Goal: Task Accomplishment & Management: Complete application form

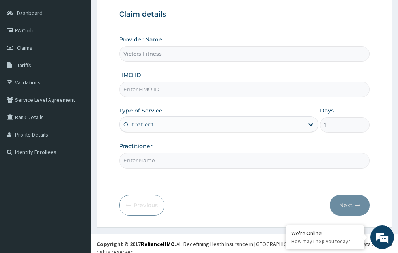
scroll to position [74, 0]
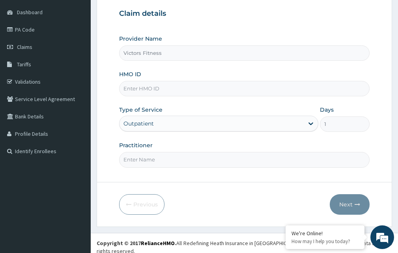
click at [148, 87] on input "HMO ID" at bounding box center [244, 88] width 250 height 15
type input "KUD/10560/A"
click at [152, 158] on input "Practitioner" at bounding box center [244, 159] width 250 height 15
type input "P"
type input "GYM"
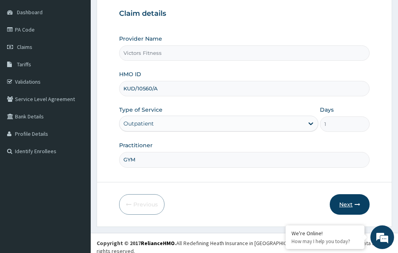
click at [340, 201] on button "Next" at bounding box center [349, 204] width 40 height 20
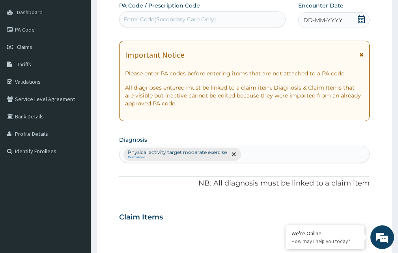
click at [329, 20] on span "DD-MM-YYYY" at bounding box center [322, 20] width 39 height 8
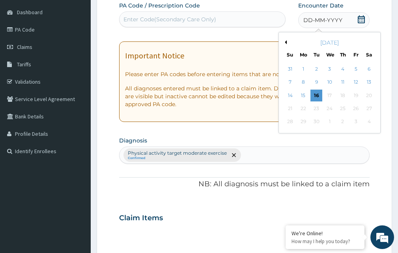
click at [286, 42] on button "Previous Month" at bounding box center [284, 42] width 4 height 4
click at [344, 121] on div "28" at bounding box center [342, 122] width 12 height 12
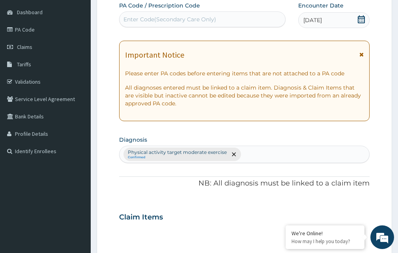
click at [178, 18] on div "Enter Code(Secondary Care Only)" at bounding box center [169, 19] width 93 height 8
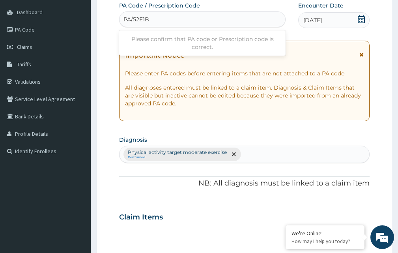
type input "PA/52E1B5"
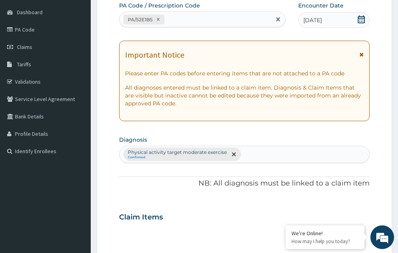
scroll to position [310, 0]
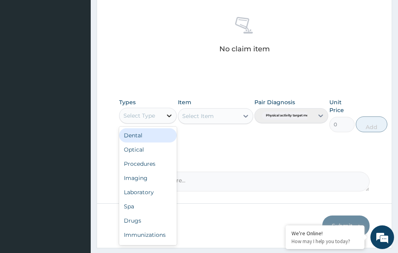
click at [167, 118] on icon at bounding box center [169, 116] width 8 height 8
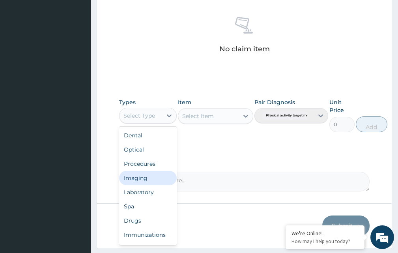
scroll to position [27, 0]
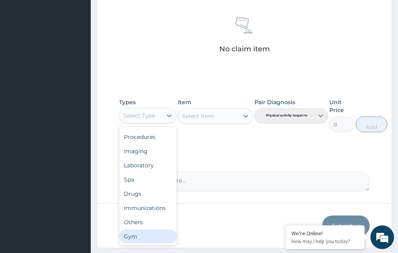
click at [140, 233] on div "Gym" at bounding box center [148, 236] width 58 height 14
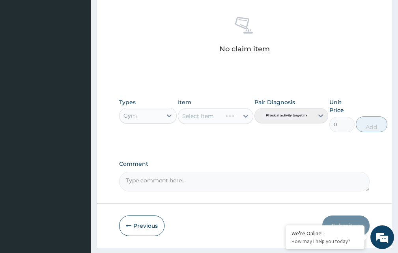
click at [242, 115] on div "Select Item" at bounding box center [215, 116] width 75 height 16
click at [242, 115] on icon at bounding box center [246, 116] width 8 height 8
click at [209, 139] on div "GYM" at bounding box center [215, 135] width 75 height 14
click at [370, 124] on button "Add" at bounding box center [371, 124] width 32 height 16
type input "0"
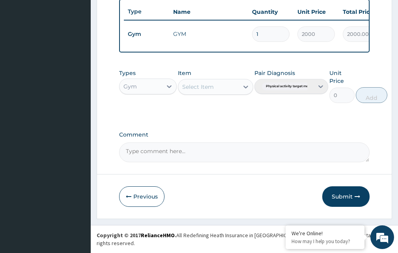
scroll to position [300, 0]
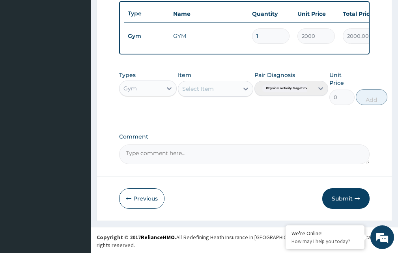
click at [346, 205] on button "Submit" at bounding box center [345, 198] width 47 height 20
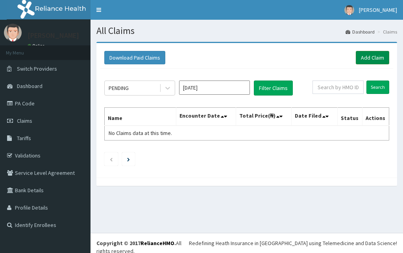
click at [375, 58] on link "Add Claim" at bounding box center [372, 57] width 33 height 13
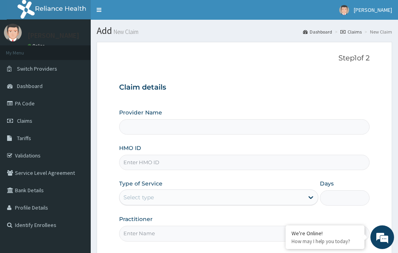
type input "Victors Fitness"
type input "1"
click at [131, 161] on input "HMO ID" at bounding box center [244, 161] width 250 height 15
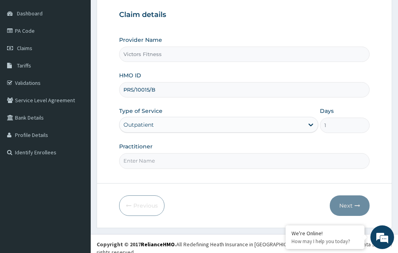
scroll to position [74, 0]
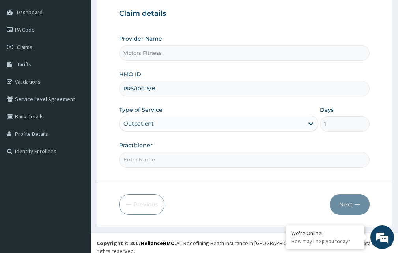
type input "PRS/10015/B"
click at [142, 159] on input "Practitioner" at bounding box center [244, 159] width 250 height 15
type input "GYM"
click at [349, 203] on button "Next" at bounding box center [349, 204] width 40 height 20
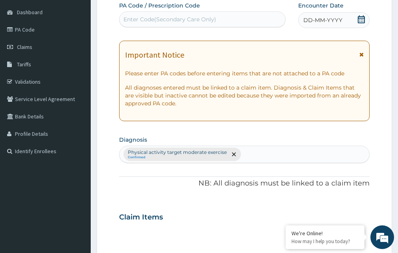
click at [320, 20] on span "DD-MM-YYYY" at bounding box center [322, 20] width 39 height 8
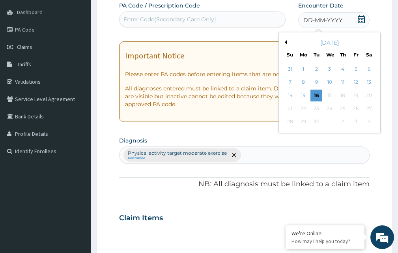
click at [285, 42] on button "Previous Month" at bounding box center [284, 42] width 4 height 4
click at [342, 121] on div "28" at bounding box center [342, 122] width 12 height 12
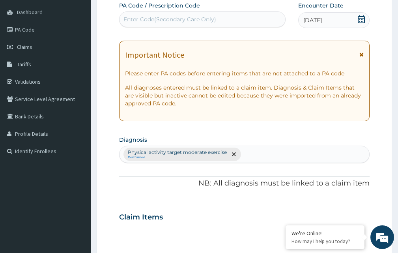
click at [204, 24] on div "Enter Code(Secondary Care Only)" at bounding box center [201, 19] width 165 height 13
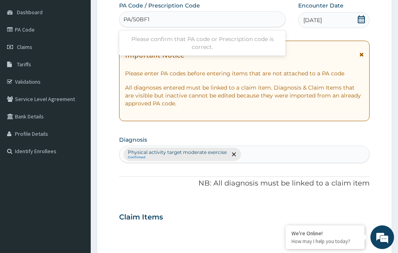
type input "PA/50BF1F"
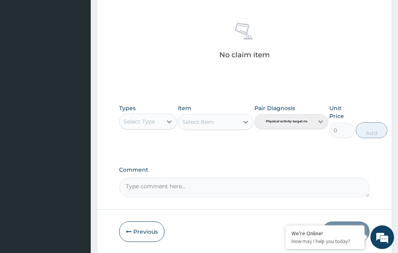
scroll to position [331, 0]
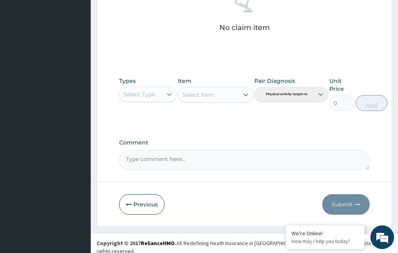
click at [168, 95] on icon at bounding box center [169, 94] width 5 height 3
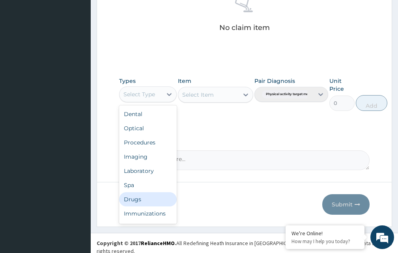
scroll to position [27, 0]
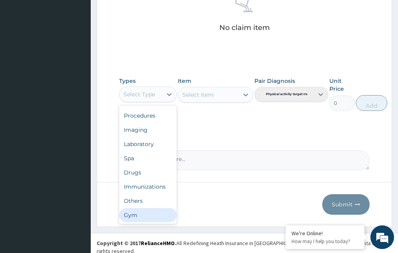
click at [129, 216] on div "Gym" at bounding box center [148, 215] width 58 height 14
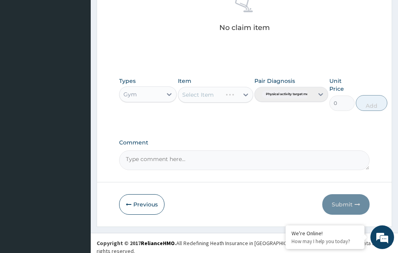
click at [243, 95] on div "Select Item" at bounding box center [215, 95] width 75 height 16
click at [245, 94] on icon at bounding box center [246, 95] width 8 height 8
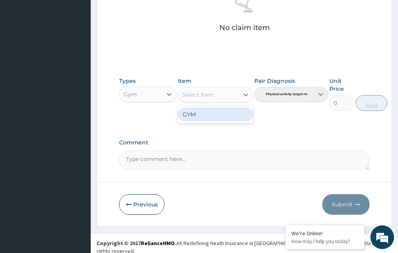
click at [219, 120] on div "GYM" at bounding box center [215, 114] width 75 height 14
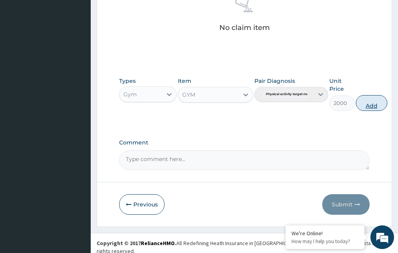
click at [380, 106] on button "Add" at bounding box center [371, 103] width 32 height 16
type input "0"
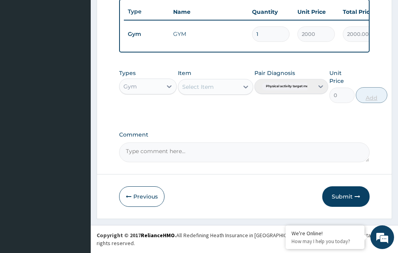
scroll to position [300, 0]
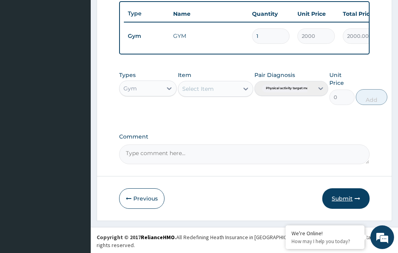
click at [348, 201] on button "Submit" at bounding box center [345, 198] width 47 height 20
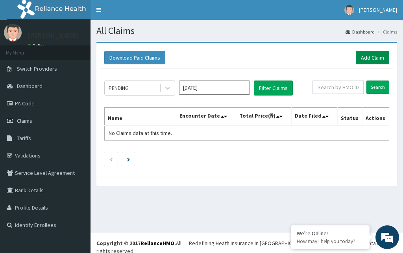
click at [373, 57] on link "Add Claim" at bounding box center [372, 57] width 33 height 13
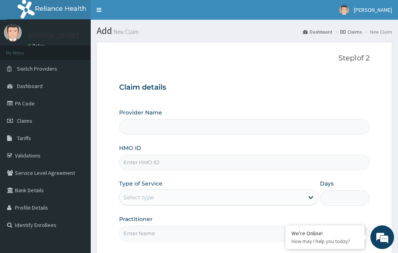
type input "Victors Fitness"
type input "1"
click at [148, 160] on input "HMO ID" at bounding box center [244, 161] width 250 height 15
type input "VUL/10012/A"
click at [132, 233] on input "Practitioner" at bounding box center [244, 232] width 250 height 15
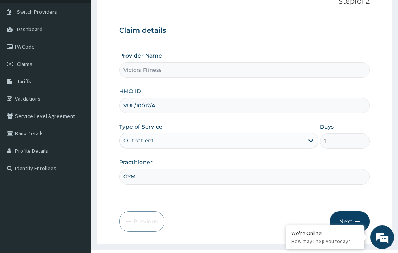
scroll to position [74, 0]
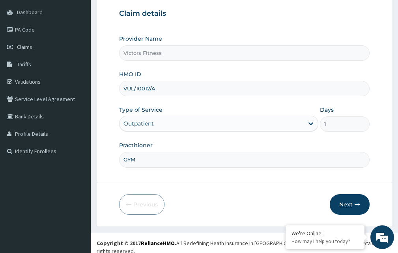
type input "GYM"
click at [342, 203] on button "Next" at bounding box center [349, 204] width 40 height 20
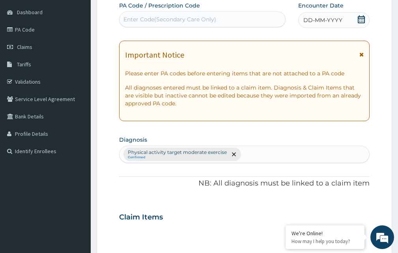
click at [317, 22] on span "DD-MM-YYYY" at bounding box center [322, 20] width 39 height 8
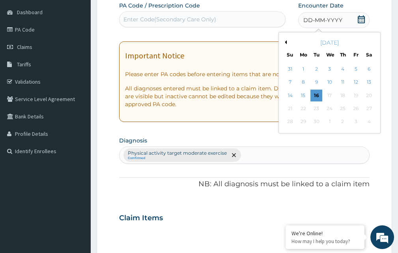
click at [286, 41] on button "Previous Month" at bounding box center [284, 42] width 4 height 4
click at [357, 120] on div "29" at bounding box center [355, 122] width 12 height 12
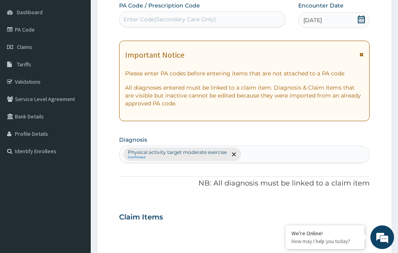
click at [199, 23] on div "Enter Code(Secondary Care Only)" at bounding box center [169, 19] width 93 height 8
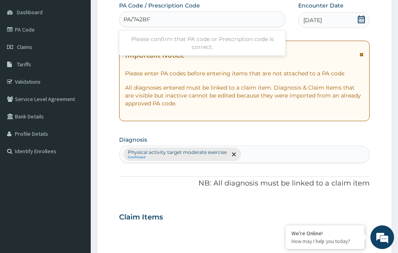
type input "PA/742BFC"
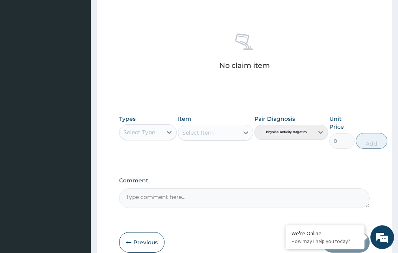
scroll to position [331, 0]
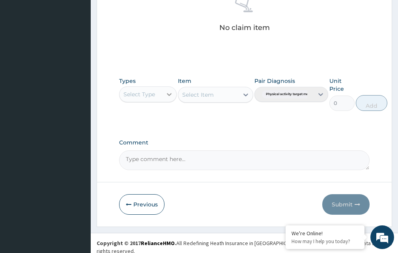
click at [167, 94] on icon at bounding box center [169, 94] width 5 height 3
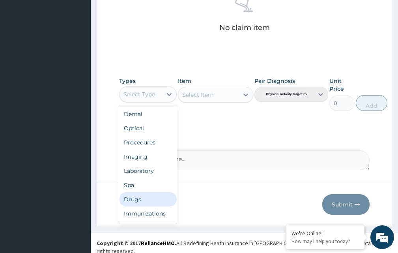
scroll to position [27, 0]
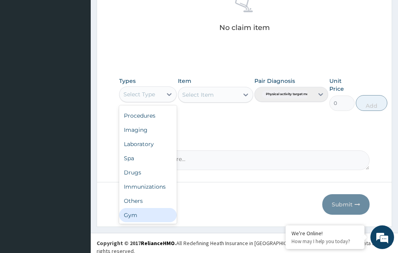
click at [138, 213] on div "Gym" at bounding box center [148, 215] width 58 height 14
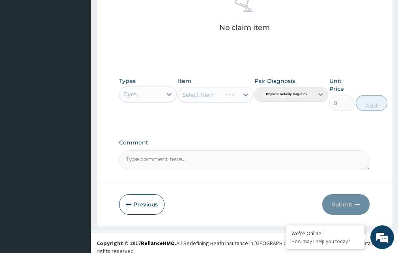
click at [244, 93] on div "Select Item" at bounding box center [215, 95] width 75 height 16
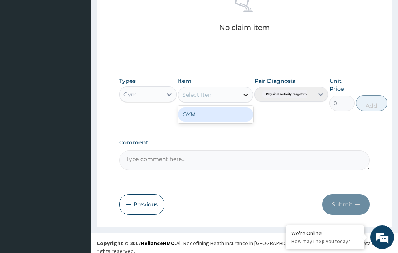
click at [246, 93] on icon at bounding box center [246, 95] width 8 height 8
click at [213, 118] on div "GYM" at bounding box center [215, 114] width 75 height 14
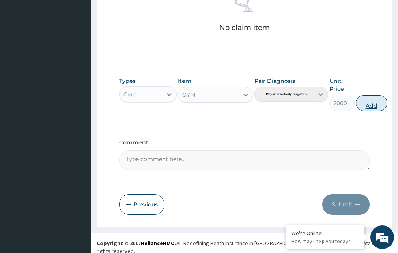
click at [374, 103] on button "Add" at bounding box center [371, 103] width 32 height 16
type input "0"
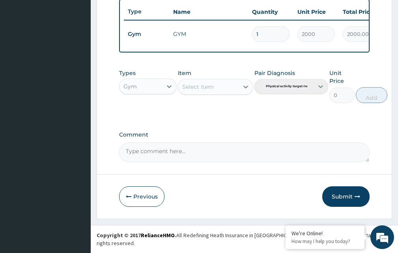
scroll to position [300, 0]
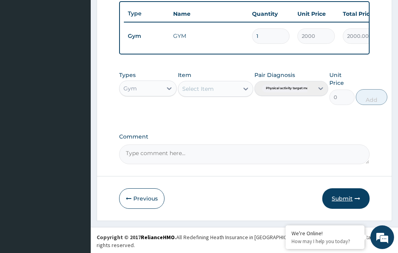
click at [341, 203] on button "Submit" at bounding box center [345, 198] width 47 height 20
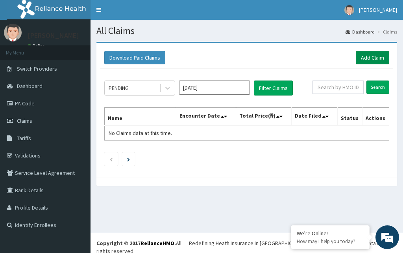
click at [374, 58] on link "Add Claim" at bounding box center [372, 57] width 33 height 13
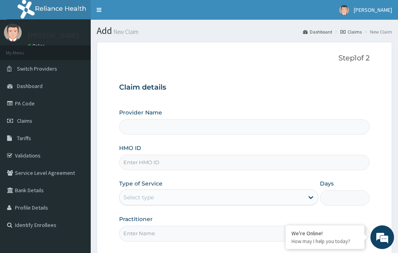
type input "Victors Fitness"
type input "1"
click at [146, 163] on input "HMO ID" at bounding box center [244, 161] width 250 height 15
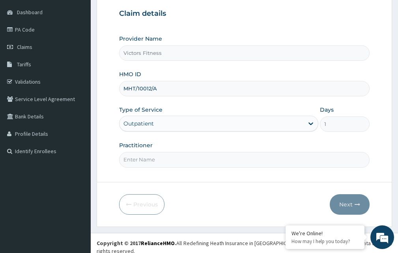
type input "MHT/10012/A"
click at [137, 160] on input "Practitioner" at bounding box center [244, 159] width 250 height 15
type input "GYM"
click at [348, 204] on button "Next" at bounding box center [349, 204] width 40 height 20
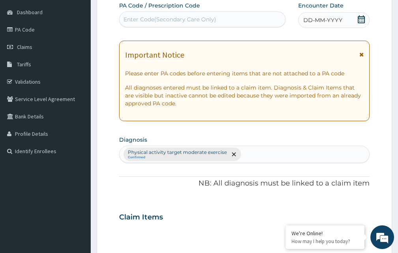
click at [321, 19] on span "DD-MM-YYYY" at bounding box center [322, 20] width 39 height 8
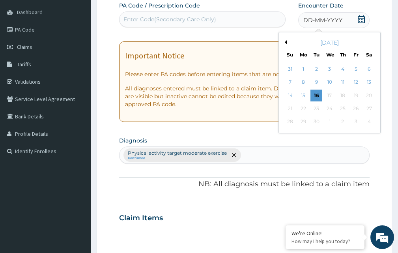
click at [285, 42] on button "Previous Month" at bounding box center [284, 42] width 4 height 4
click at [356, 123] on div "29" at bounding box center [355, 122] width 12 height 12
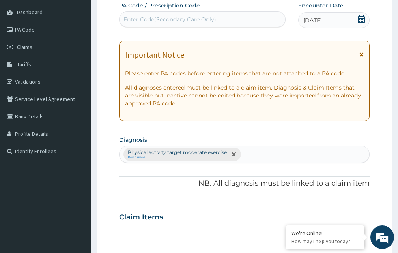
click at [192, 18] on div "Enter Code(Secondary Care Only)" at bounding box center [169, 19] width 93 height 8
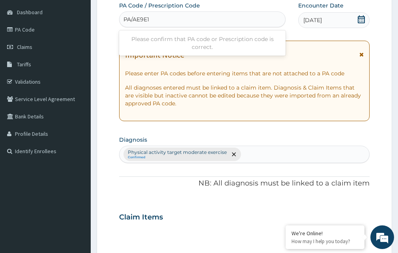
type input "PA/AE9E1A"
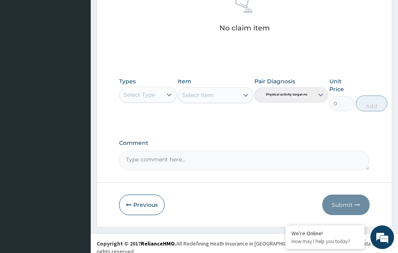
scroll to position [331, 0]
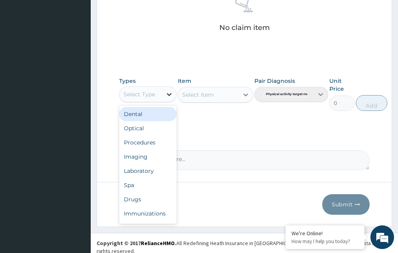
click at [171, 98] on icon at bounding box center [169, 94] width 8 height 8
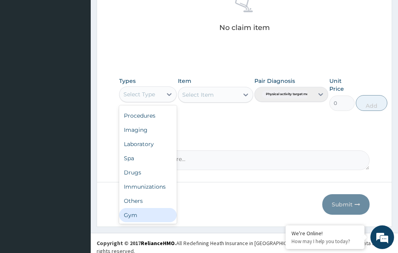
click at [165, 213] on div "Gym" at bounding box center [148, 215] width 58 height 14
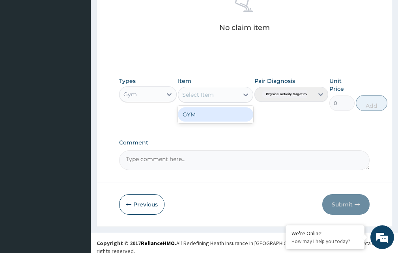
click at [246, 93] on icon at bounding box center [246, 95] width 8 height 8
click at [231, 117] on div "GYM" at bounding box center [215, 114] width 75 height 14
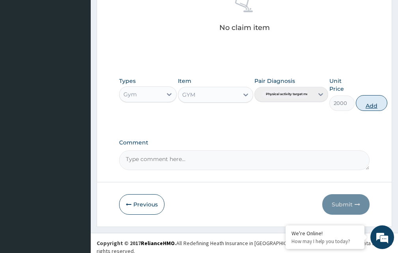
click at [372, 106] on button "Add" at bounding box center [371, 103] width 32 height 16
type input "0"
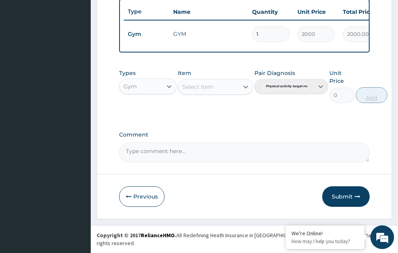
scroll to position [300, 0]
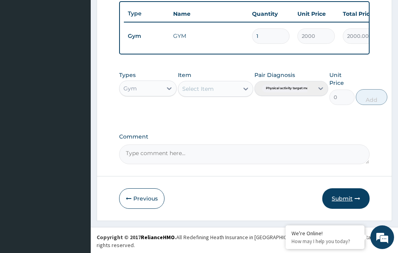
click at [342, 203] on button "Submit" at bounding box center [345, 198] width 47 height 20
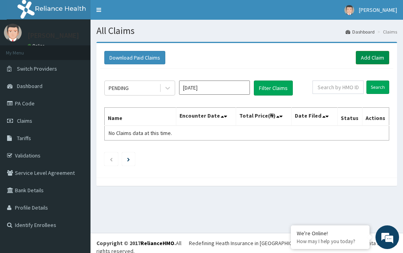
click at [378, 59] on link "Add Claim" at bounding box center [372, 57] width 33 height 13
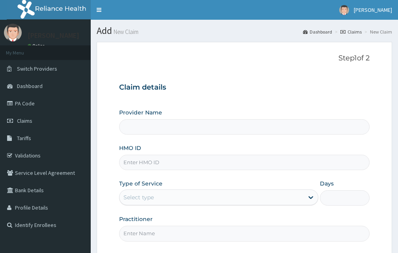
click at [133, 166] on input "HMO ID" at bounding box center [244, 161] width 250 height 15
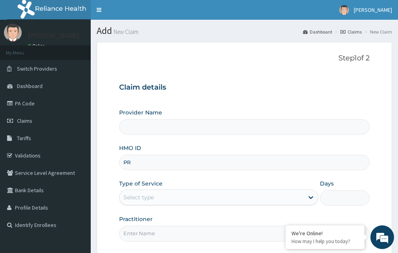
type input "PRS"
type input "Victors Fitness"
type input "1"
type input "PRS/10015/B"
click at [140, 234] on input "Practitioner" at bounding box center [244, 232] width 250 height 15
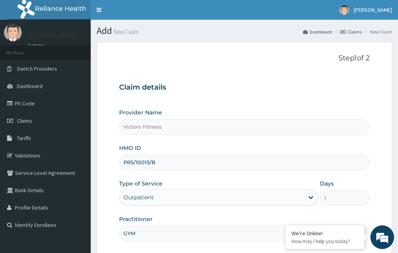
scroll to position [74, 0]
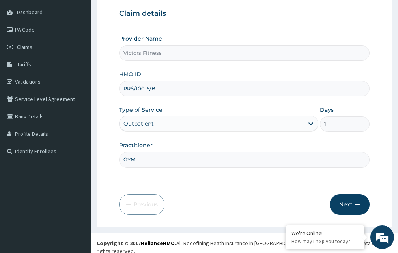
type input "GYM"
click at [350, 203] on button "Next" at bounding box center [349, 204] width 40 height 20
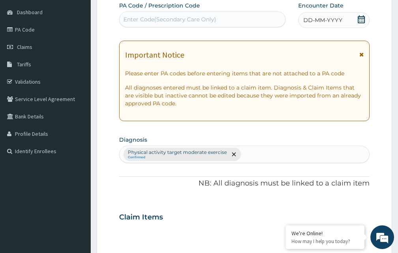
click at [314, 19] on span "DD-MM-YYYY" at bounding box center [322, 20] width 39 height 8
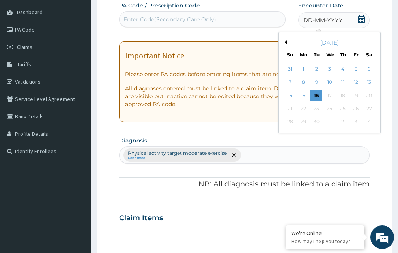
click at [285, 39] on div "[DATE]" at bounding box center [329, 43] width 95 height 8
click at [286, 42] on button "Previous Month" at bounding box center [284, 42] width 4 height 4
click at [356, 120] on div "29" at bounding box center [355, 122] width 12 height 12
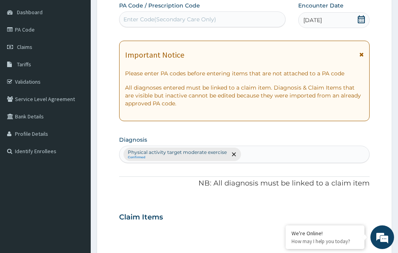
click at [195, 22] on div "Enter Code(Secondary Care Only)" at bounding box center [169, 19] width 93 height 8
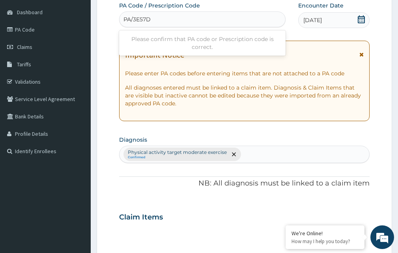
type input "PA/3E57D3"
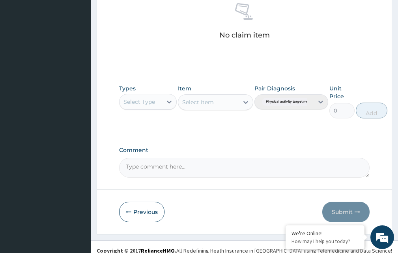
scroll to position [331, 0]
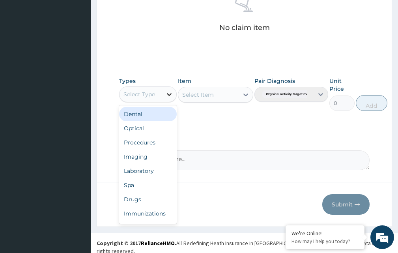
click at [172, 95] on icon at bounding box center [169, 94] width 8 height 8
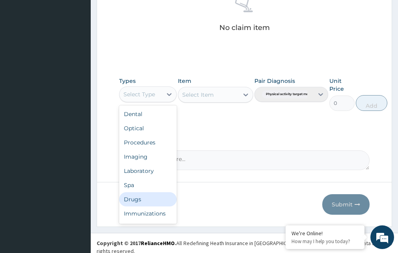
scroll to position [27, 0]
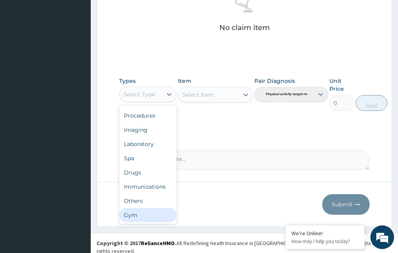
click at [154, 211] on div "Gym" at bounding box center [148, 215] width 58 height 14
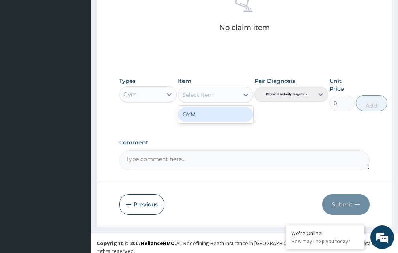
click at [245, 93] on icon at bounding box center [246, 95] width 8 height 8
click at [234, 115] on div "GYM" at bounding box center [215, 114] width 75 height 14
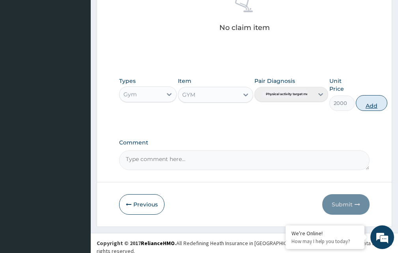
click at [366, 103] on button "Add" at bounding box center [371, 103] width 32 height 16
type input "0"
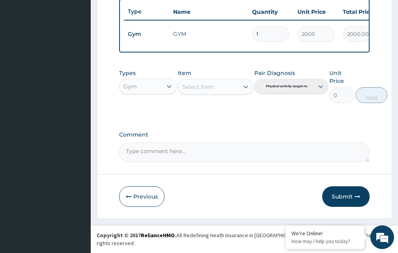
scroll to position [300, 0]
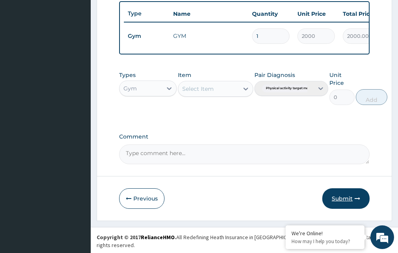
click at [343, 205] on button "Submit" at bounding box center [345, 198] width 47 height 20
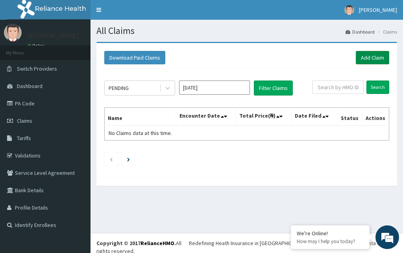
click at [372, 58] on link "Add Claim" at bounding box center [372, 57] width 33 height 13
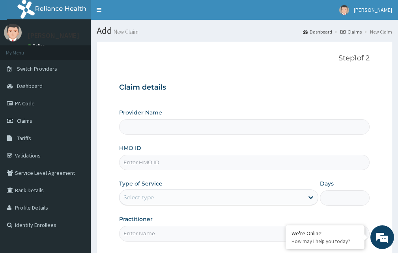
type input "Victors Fitness"
type input "1"
click at [141, 165] on input "HMO ID" at bounding box center [244, 161] width 250 height 15
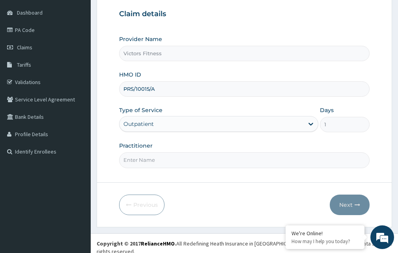
scroll to position [74, 0]
type input "PRS/10015/A"
click at [131, 162] on input "Practitioner" at bounding box center [244, 159] width 250 height 15
type input "GYM"
click at [350, 204] on button "Next" at bounding box center [349, 204] width 40 height 20
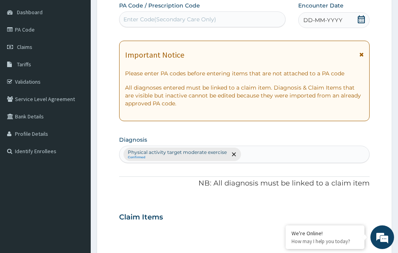
click at [330, 20] on span "DD-MM-YYYY" at bounding box center [322, 20] width 39 height 8
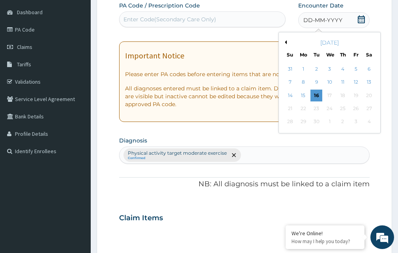
click at [286, 42] on button "Previous Month" at bounding box center [284, 42] width 4 height 4
click at [368, 119] on div "30" at bounding box center [369, 122] width 12 height 12
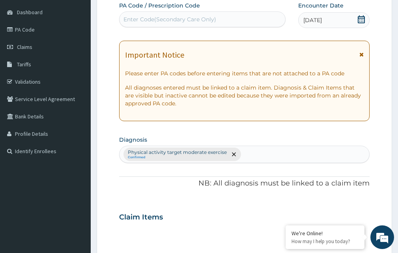
click at [226, 20] on div "Enter Code(Secondary Care Only)" at bounding box center [201, 19] width 165 height 13
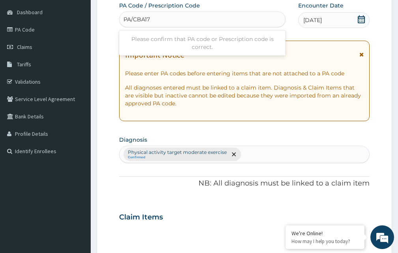
type input "PA/CBA17A"
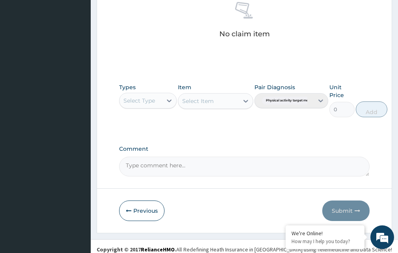
scroll to position [331, 0]
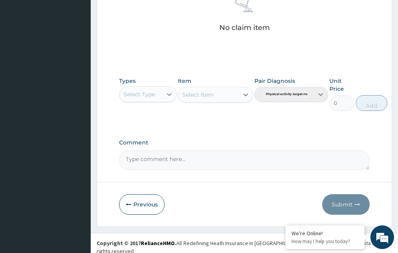
click at [170, 92] on icon at bounding box center [169, 94] width 8 height 8
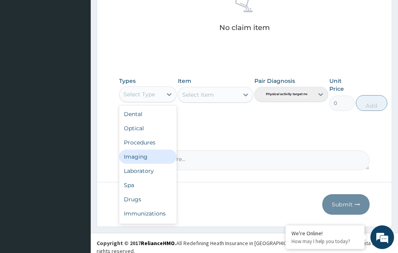
scroll to position [27, 0]
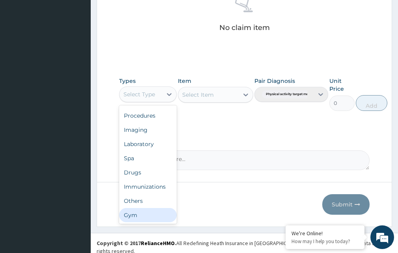
click at [140, 219] on div "Gym" at bounding box center [148, 215] width 58 height 14
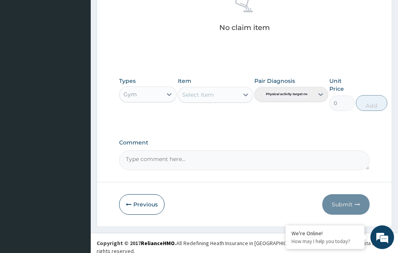
click at [245, 92] on icon at bounding box center [246, 95] width 8 height 8
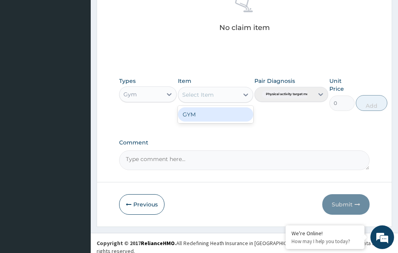
click at [235, 108] on div "GYM" at bounding box center [215, 114] width 75 height 14
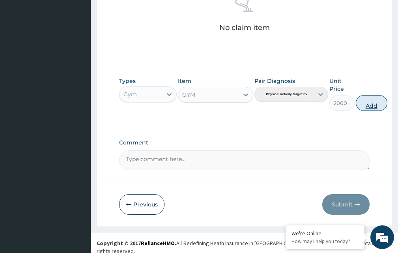
click at [377, 101] on button "Add" at bounding box center [371, 103] width 32 height 16
type input "0"
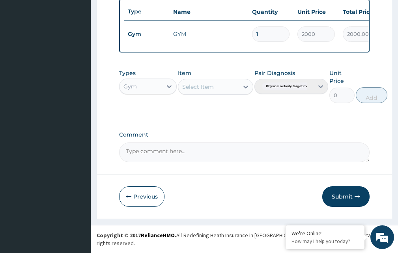
scroll to position [300, 0]
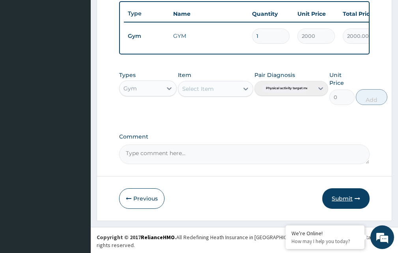
click at [343, 201] on button "Submit" at bounding box center [345, 198] width 47 height 20
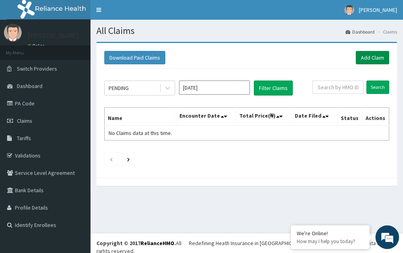
click at [378, 56] on link "Add Claim" at bounding box center [372, 57] width 33 height 13
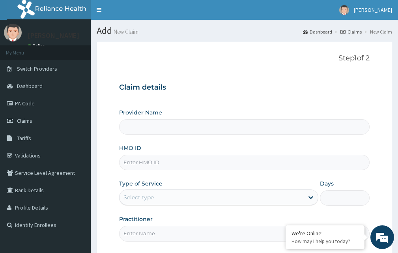
type input "Victors Fitness"
type input "1"
click at [141, 162] on input "HMO ID" at bounding box center [244, 161] width 250 height 15
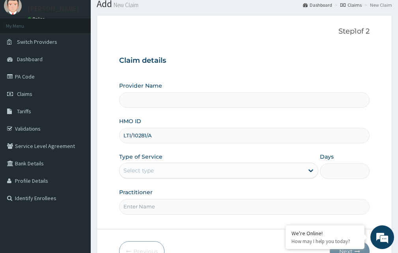
scroll to position [74, 0]
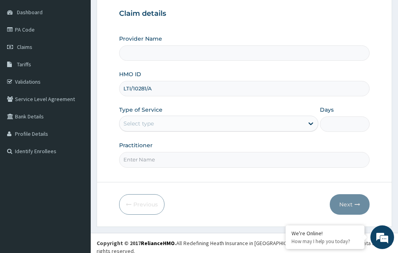
type input "LTI/10281/A"
click at [142, 161] on input "Practitioner" at bounding box center [244, 159] width 250 height 15
type input "GYM"
click at [152, 126] on div "Select type" at bounding box center [138, 123] width 30 height 8
click at [311, 123] on icon at bounding box center [311, 123] width 8 height 8
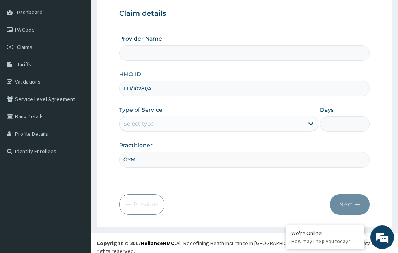
click at [199, 193] on form "Step 1 of 2 Claim details Provider Name HMO ID LTI/10281/A Type of Service Sele…" at bounding box center [244, 97] width 295 height 258
click at [310, 122] on icon at bounding box center [311, 123] width 8 height 8
click at [309, 123] on icon at bounding box center [310, 124] width 5 height 3
drag, startPoint x: 152, startPoint y: 89, endPoint x: 100, endPoint y: 93, distance: 52.2
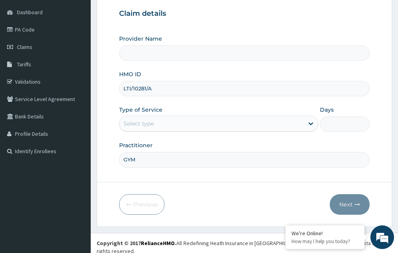
click at [100, 93] on form "Step 1 of 2 Claim details Provider Name HMO ID LTI/10281/A Type of Service Sele…" at bounding box center [244, 97] width 295 height 258
click at [311, 125] on icon at bounding box center [311, 123] width 8 height 8
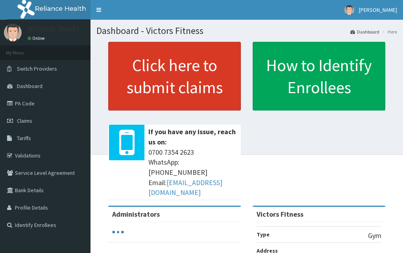
click at [212, 92] on link "Click here to submit claims" at bounding box center [174, 76] width 133 height 69
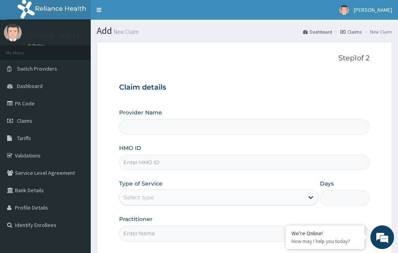
type input "Victors Fitness"
type input "1"
click at [137, 160] on input "HMO ID" at bounding box center [244, 161] width 250 height 15
paste input "LTI/10281/A"
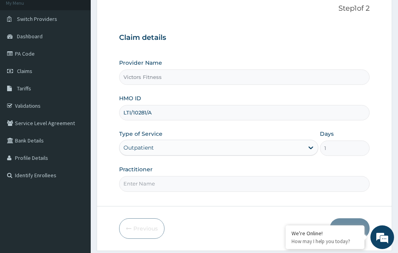
scroll to position [74, 0]
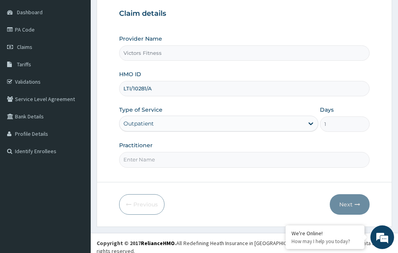
type input "LTI/10281/A"
click at [147, 162] on input "Practitioner" at bounding box center [244, 159] width 250 height 15
type input "gym"
click at [349, 202] on button "Next" at bounding box center [349, 204] width 40 height 20
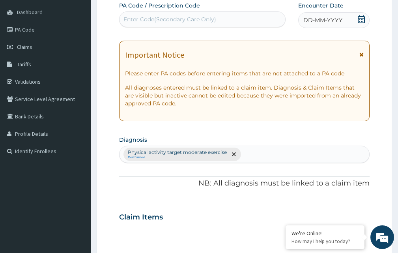
click at [324, 19] on span "DD-MM-YYYY" at bounding box center [322, 20] width 39 height 8
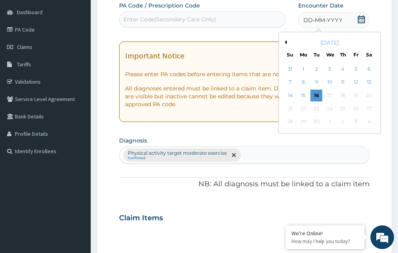
click at [286, 41] on button "Previous Month" at bounding box center [284, 42] width 4 height 4
click at [369, 121] on div "30" at bounding box center [369, 122] width 12 height 12
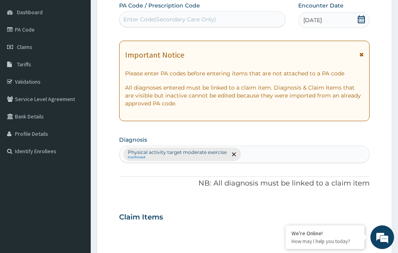
click at [154, 20] on div "Enter Code(Secondary Care Only)" at bounding box center [169, 19] width 93 height 8
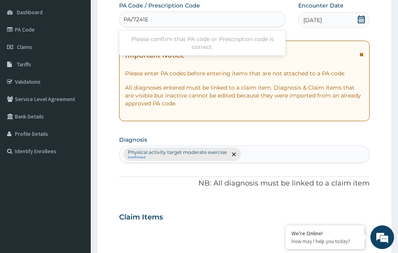
type input "PA/7241E6"
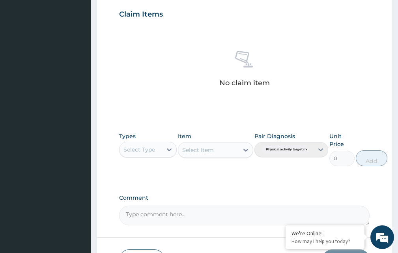
scroll to position [331, 0]
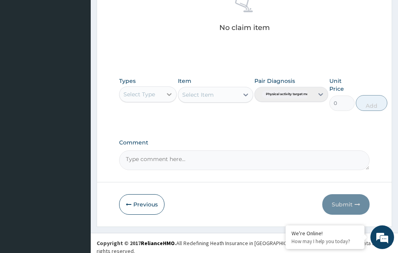
click at [166, 93] on icon at bounding box center [169, 94] width 8 height 8
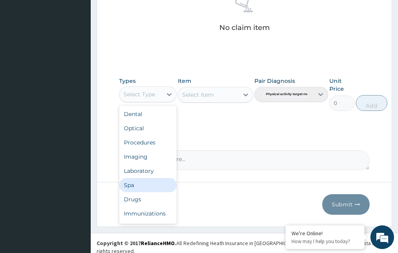
scroll to position [27, 0]
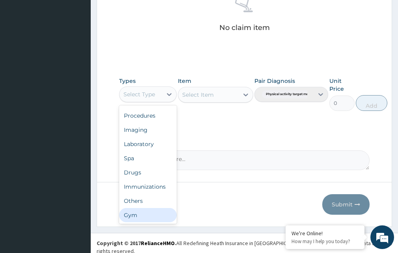
click at [139, 214] on div "Gym" at bounding box center [148, 215] width 58 height 14
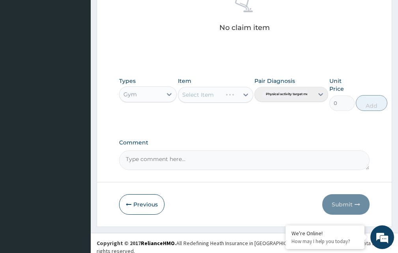
click at [241, 93] on div "Select Item" at bounding box center [215, 95] width 75 height 16
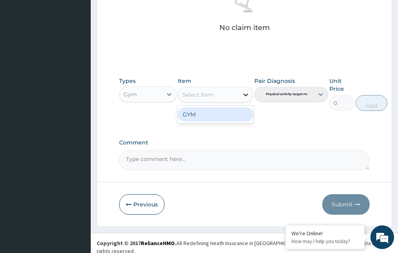
click at [247, 93] on icon at bounding box center [246, 95] width 8 height 8
click at [222, 114] on div "GYM" at bounding box center [215, 114] width 75 height 14
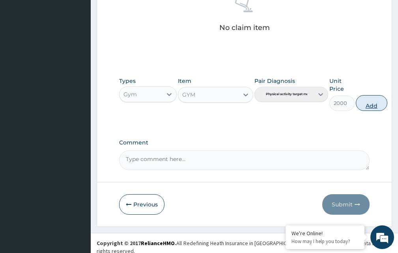
click at [365, 105] on button "Add" at bounding box center [371, 103] width 32 height 16
type input "0"
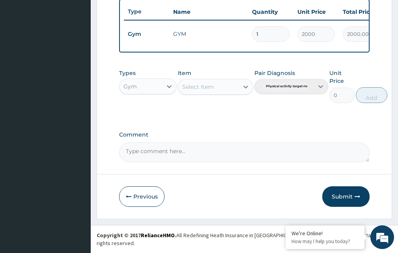
scroll to position [300, 0]
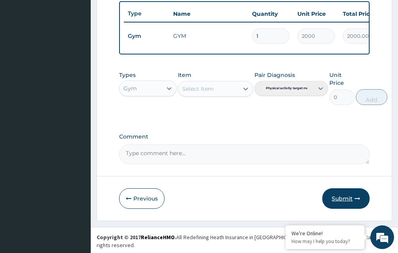
click at [344, 203] on button "Submit" at bounding box center [345, 198] width 47 height 20
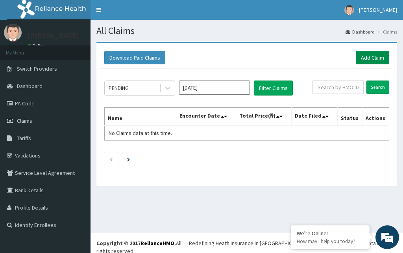
click at [370, 57] on link "Add Claim" at bounding box center [372, 57] width 33 height 13
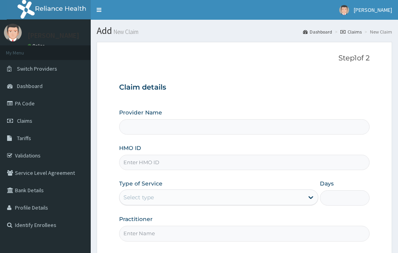
click at [142, 163] on input "HMO ID" at bounding box center [244, 161] width 250 height 15
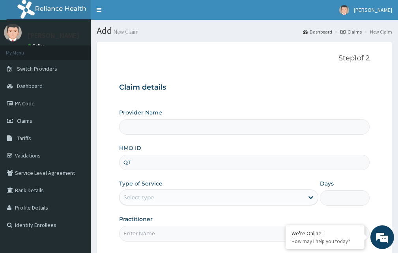
type input "QTT"
type input "Victors Fitness"
type input "1"
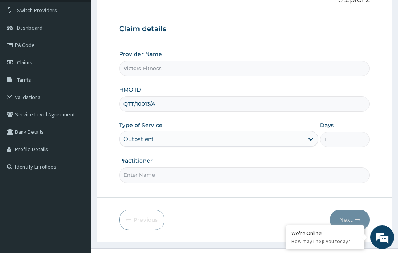
scroll to position [74, 0]
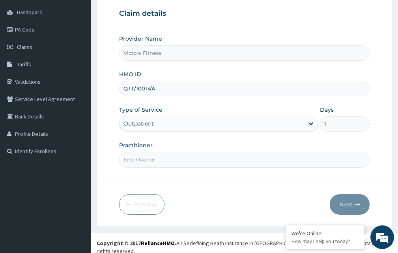
type input "QTT/10013/A"
click at [146, 154] on input "Practitioner" at bounding box center [244, 159] width 250 height 15
type input "GYM"
click at [350, 203] on button "Next" at bounding box center [349, 204] width 40 height 20
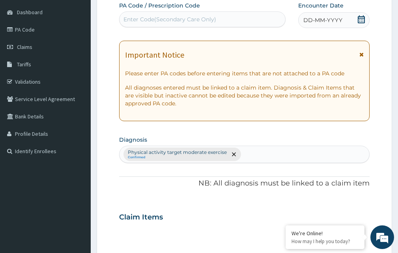
click at [316, 20] on span "DD-MM-YYYY" at bounding box center [322, 20] width 39 height 8
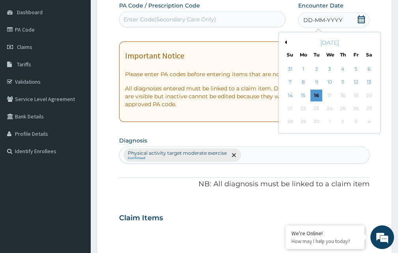
click at [286, 43] on button "Previous Month" at bounding box center [284, 42] width 4 height 4
click at [290, 134] on div "31" at bounding box center [290, 135] width 12 height 12
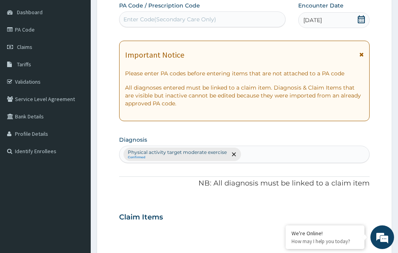
click at [217, 23] on div "Enter Code(Secondary Care Only)" at bounding box center [201, 19] width 165 height 13
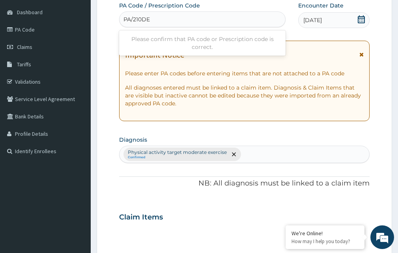
type input "PA/210DE9"
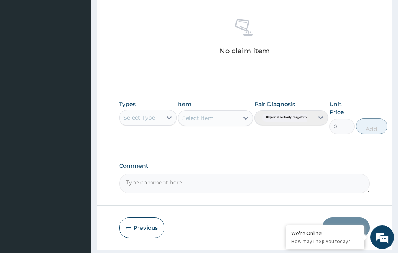
scroll to position [338, 0]
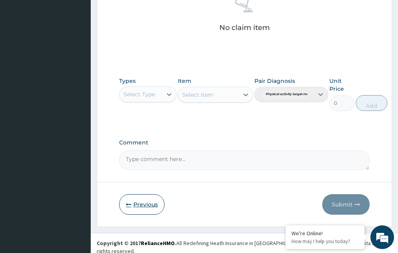
click at [139, 201] on button "Previous" at bounding box center [141, 204] width 45 height 20
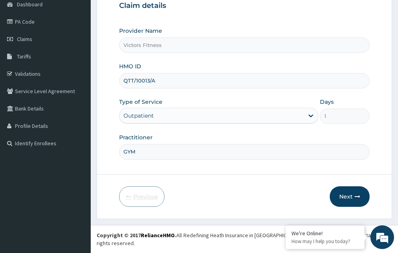
scroll to position [74, 0]
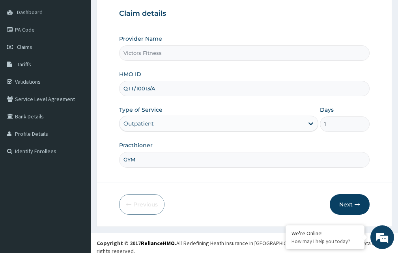
drag, startPoint x: 161, startPoint y: 90, endPoint x: 115, endPoint y: 92, distance: 45.7
click at [115, 92] on form "Step 1 of 2 Claim details Provider Name Victors Fitness HMO ID QTT/10013/A Type…" at bounding box center [244, 97] width 295 height 258
type input "PRS/10015/B"
click at [350, 202] on button "Next" at bounding box center [349, 204] width 40 height 20
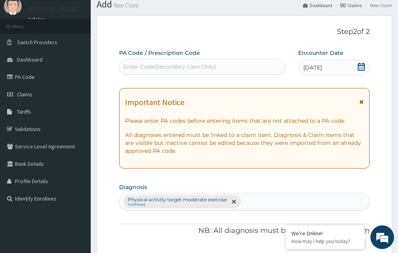
scroll to position [0, 0]
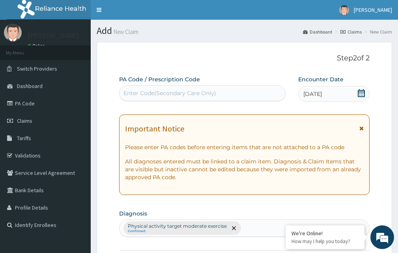
click at [177, 93] on div "Enter Code(Secondary Care Only)" at bounding box center [169, 93] width 93 height 8
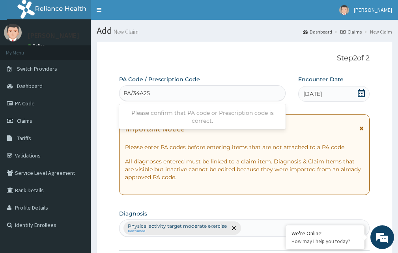
type input "PA/34A25A"
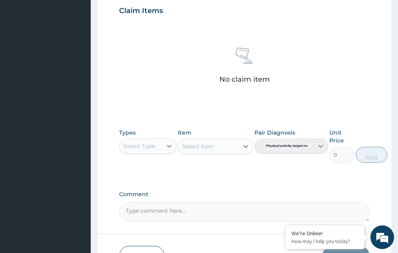
scroll to position [331, 0]
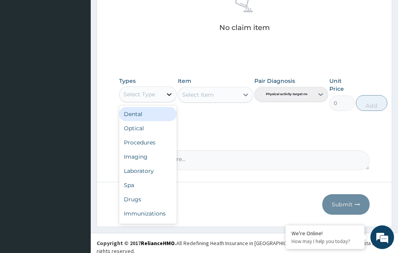
click at [167, 94] on icon at bounding box center [169, 94] width 5 height 3
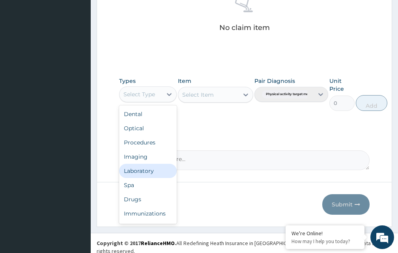
scroll to position [27, 0]
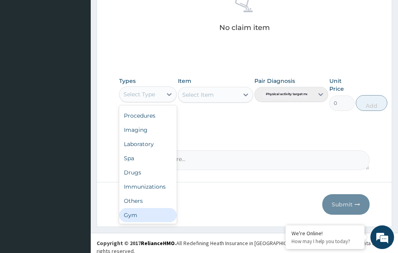
click at [158, 215] on div "Gym" at bounding box center [148, 215] width 58 height 14
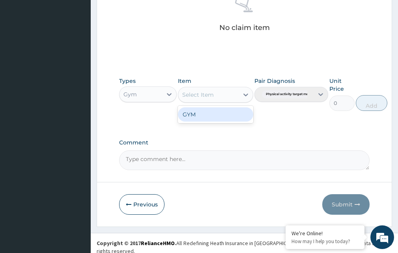
click at [232, 95] on div "Select Item" at bounding box center [208, 94] width 60 height 13
click at [223, 117] on div "GYM" at bounding box center [215, 114] width 75 height 14
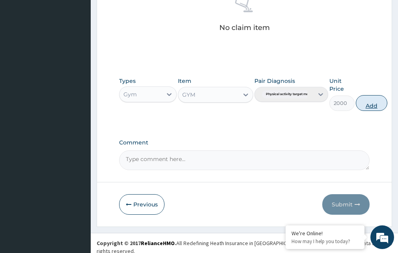
click at [374, 104] on button "Add" at bounding box center [371, 103] width 32 height 16
type input "0"
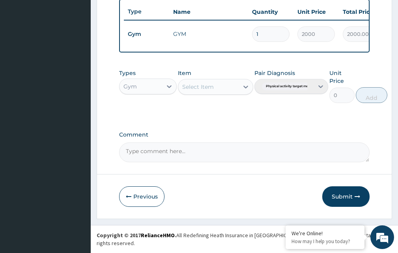
scroll to position [300, 0]
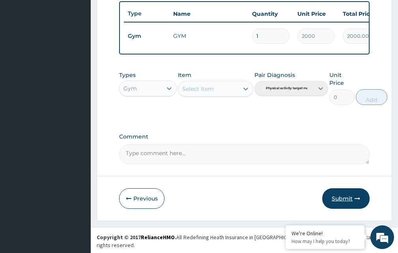
click at [346, 201] on button "Submit" at bounding box center [345, 198] width 47 height 20
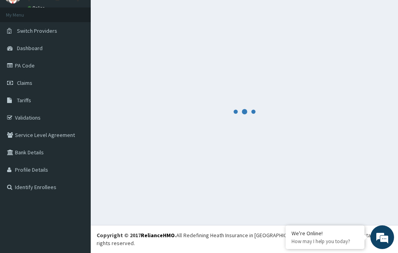
scroll to position [30, 0]
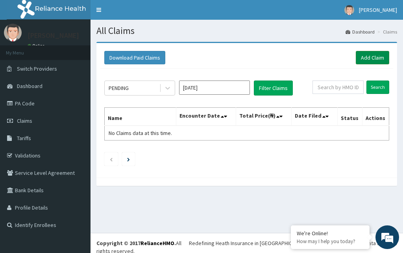
click at [370, 60] on link "Add Claim" at bounding box center [372, 57] width 33 height 13
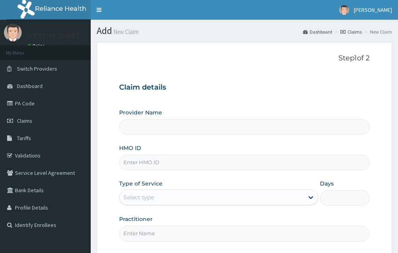
scroll to position [39, 0]
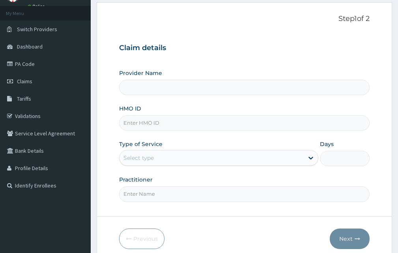
click at [151, 125] on input "HMO ID" at bounding box center [244, 122] width 250 height 15
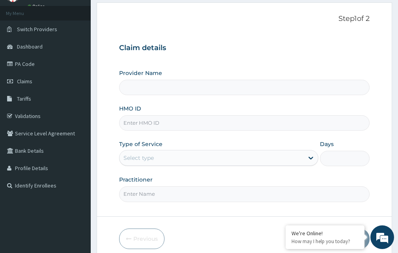
type input "Victors Fitness"
type input "1"
type input "PCI/10060/A"
click at [174, 197] on input "Practitioner" at bounding box center [244, 193] width 250 height 15
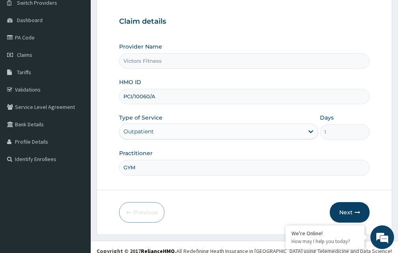
scroll to position [74, 0]
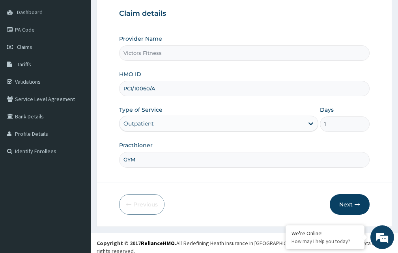
type input "GYM"
click at [350, 201] on button "Next" at bounding box center [349, 204] width 40 height 20
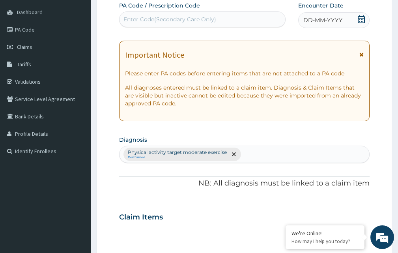
click at [326, 21] on span "DD-MM-YYYY" at bounding box center [322, 20] width 39 height 8
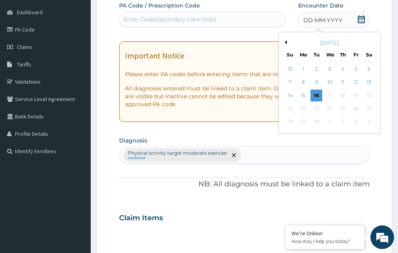
click at [285, 42] on button "Previous Month" at bounding box center [284, 42] width 4 height 4
click at [373, 41] on button "Next Month" at bounding box center [374, 42] width 4 height 4
click at [317, 69] on div "2" at bounding box center [316, 69] width 12 height 12
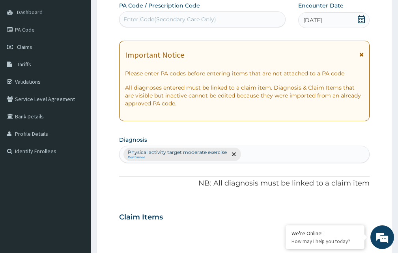
click at [170, 19] on div "Enter Code(Secondary Care Only)" at bounding box center [169, 19] width 93 height 8
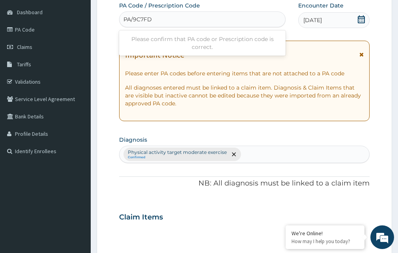
type input "PA/9C7FDB"
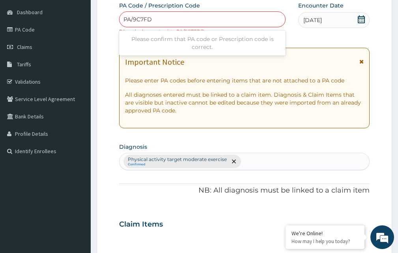
type input "PA/9C7FDB"
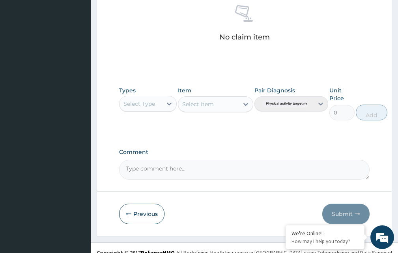
scroll to position [338, 0]
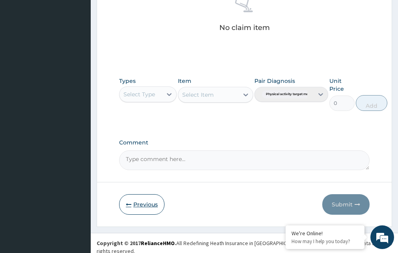
click at [143, 204] on button "Previous" at bounding box center [141, 204] width 45 height 20
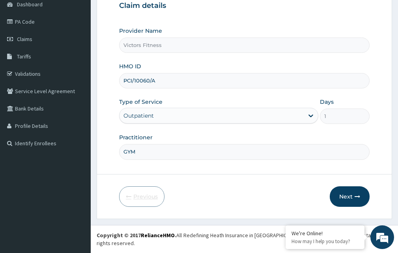
scroll to position [74, 0]
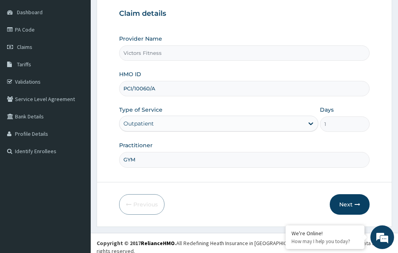
drag, startPoint x: 157, startPoint y: 89, endPoint x: 110, endPoint y: 89, distance: 46.5
click at [110, 89] on form "Step 1 of 2 Claim details Provider Name Victors Fitness HMO ID PCI/10060/A Type…" at bounding box center [244, 97] width 295 height 258
click at [143, 89] on input "PCI/10060/A" at bounding box center [244, 88] width 250 height 15
click at [132, 89] on input "PCI/10060/A" at bounding box center [244, 88] width 250 height 15
drag, startPoint x: 159, startPoint y: 86, endPoint x: 120, endPoint y: 90, distance: 39.6
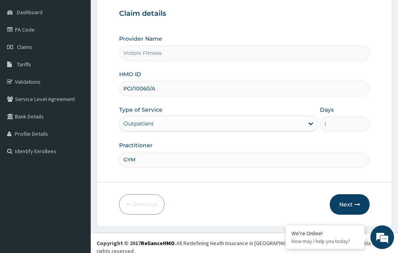
click at [120, 90] on input "PCI/10060/A" at bounding box center [244, 88] width 250 height 15
type input "L"
paste input "LTI/10281/A"
type input "LTI/10281/A"
click at [343, 201] on button "Next" at bounding box center [349, 204] width 40 height 20
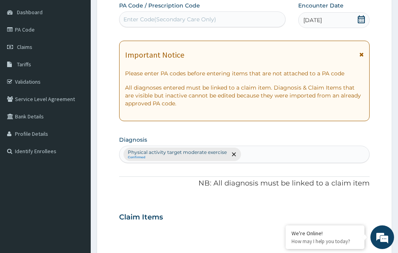
click at [189, 19] on div "Enter Code(Secondary Care Only)" at bounding box center [169, 19] width 93 height 8
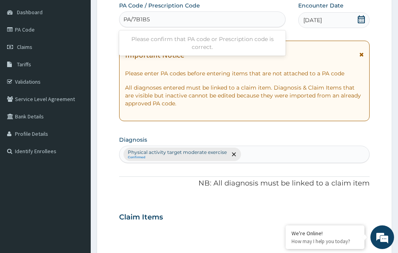
type input "PA/7B1B52"
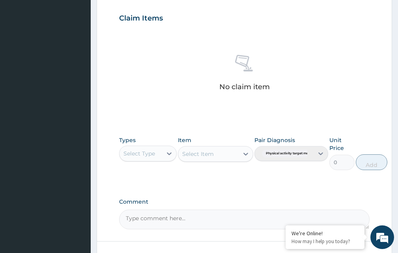
scroll to position [331, 0]
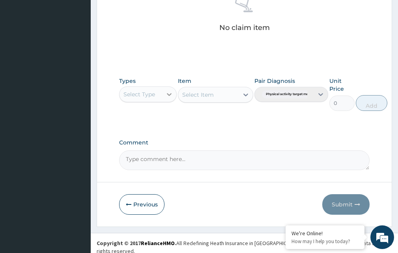
click at [169, 94] on icon at bounding box center [169, 94] width 8 height 8
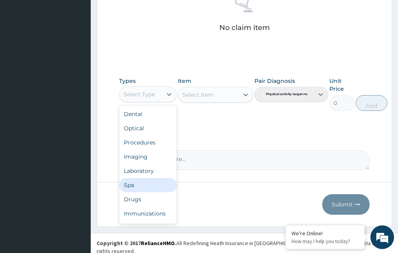
scroll to position [27, 0]
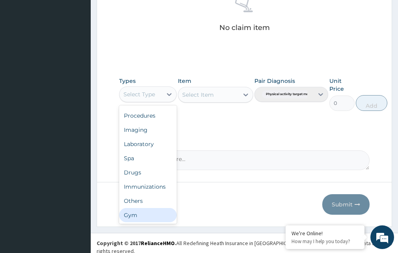
click at [147, 215] on div "Gym" at bounding box center [148, 215] width 58 height 14
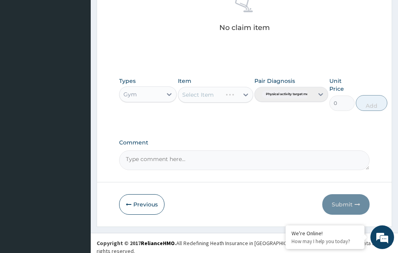
click at [244, 91] on icon at bounding box center [246, 95] width 8 height 8
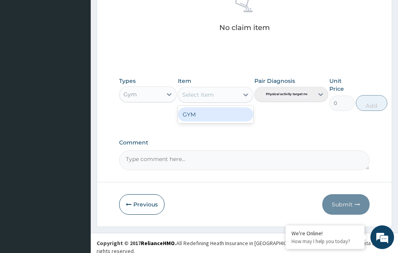
click at [205, 115] on div "GYM" at bounding box center [215, 114] width 75 height 14
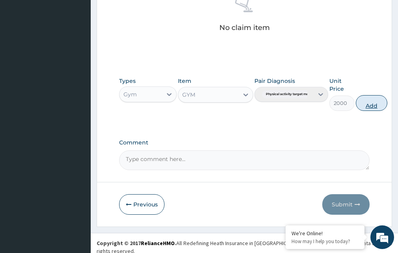
click at [374, 105] on button "Add" at bounding box center [371, 103] width 32 height 16
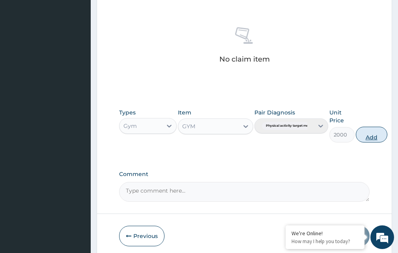
type input "0"
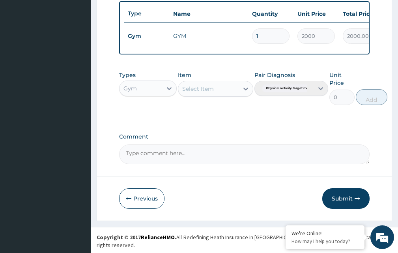
click at [350, 203] on button "Submit" at bounding box center [345, 198] width 47 height 20
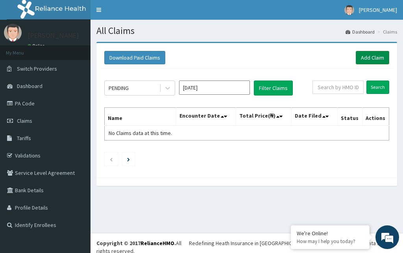
click at [378, 57] on link "Add Claim" at bounding box center [372, 57] width 33 height 13
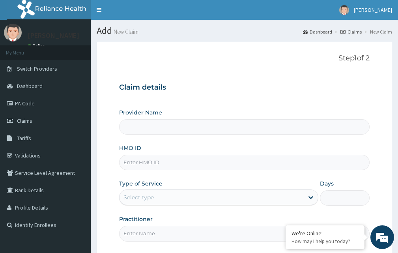
click at [132, 160] on input "HMO ID" at bounding box center [244, 161] width 250 height 15
type input "Victors Fitness"
type input "1"
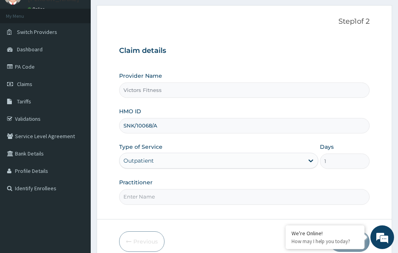
scroll to position [74, 0]
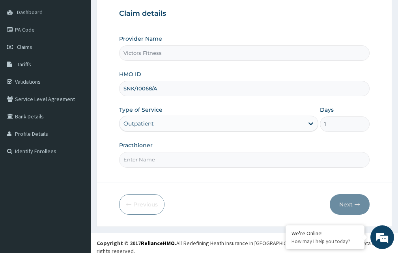
type input "SNK/10068/A"
click at [147, 158] on input "Practitioner" at bounding box center [244, 159] width 250 height 15
type input "GYM"
click at [346, 202] on button "Next" at bounding box center [349, 204] width 40 height 20
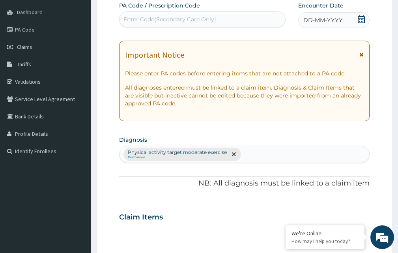
click at [333, 18] on span "DD-MM-YYYY" at bounding box center [322, 20] width 39 height 8
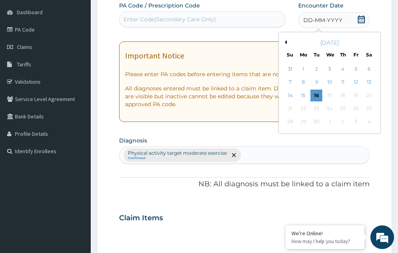
click at [286, 41] on button "Previous Month" at bounding box center [284, 42] width 4 height 4
click at [372, 42] on div "[DATE]" at bounding box center [329, 43] width 95 height 8
click at [375, 42] on button "Next Month" at bounding box center [374, 42] width 4 height 4
click at [331, 70] on div "3" at bounding box center [329, 69] width 12 height 12
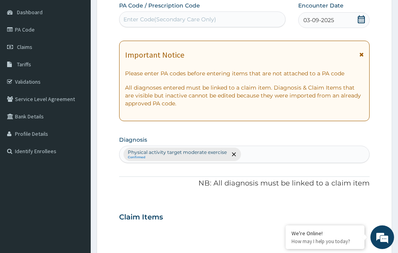
click at [193, 19] on div "Enter Code(Secondary Care Only)" at bounding box center [169, 19] width 93 height 8
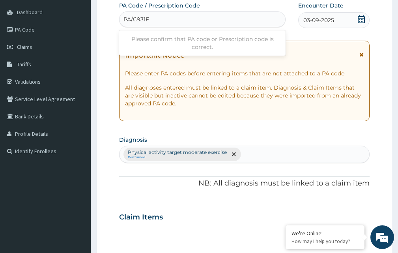
type input "PA/C931F6"
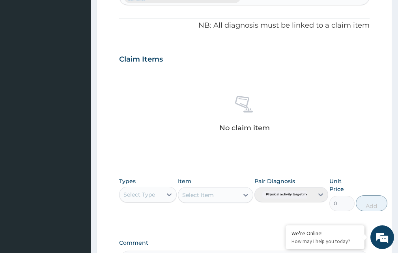
scroll to position [331, 0]
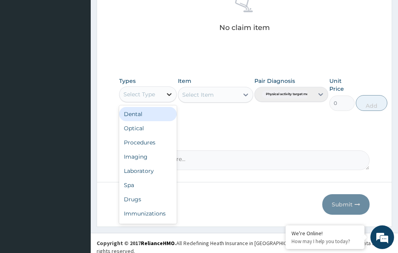
click at [175, 94] on div at bounding box center [169, 94] width 14 height 14
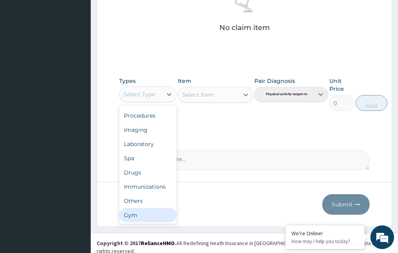
click at [151, 217] on div "Gym" at bounding box center [148, 215] width 58 height 14
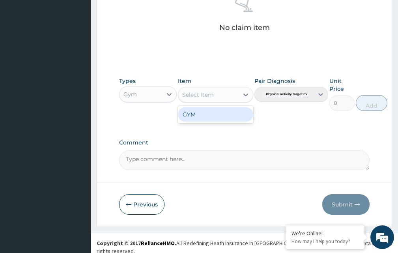
click at [245, 94] on icon at bounding box center [246, 95] width 8 height 8
click at [234, 115] on div "GYM" at bounding box center [215, 114] width 75 height 14
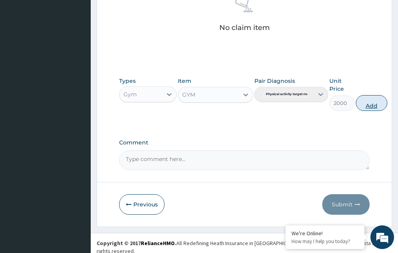
click at [368, 105] on button "Add" at bounding box center [371, 103] width 32 height 16
type input "0"
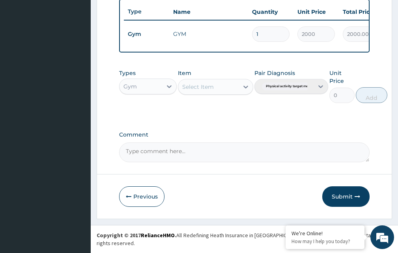
scroll to position [300, 0]
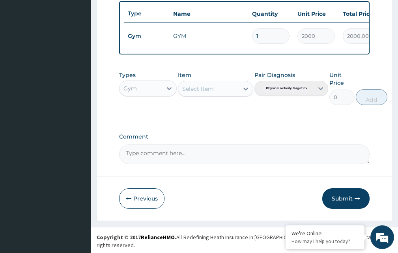
click at [350, 203] on button "Submit" at bounding box center [345, 198] width 47 height 20
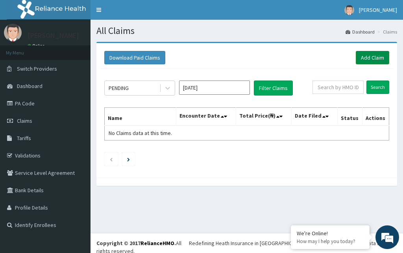
click at [369, 57] on link "Add Claim" at bounding box center [372, 57] width 33 height 13
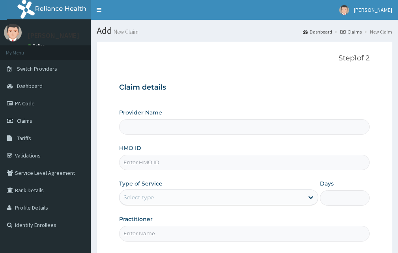
click at [143, 164] on input "HMO ID" at bounding box center [244, 161] width 250 height 15
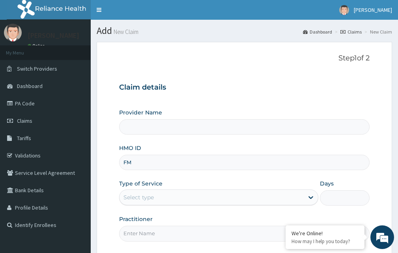
type input "FMP"
type input "Victors Fitness"
type input "1"
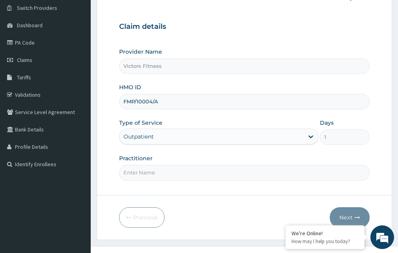
scroll to position [74, 0]
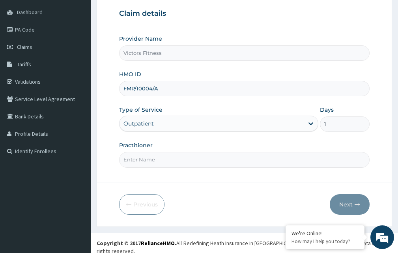
type input "FMP/10004/A"
click at [157, 162] on input "Practitioner" at bounding box center [244, 159] width 250 height 15
type input "GYM"
click at [344, 202] on button "Next" at bounding box center [349, 204] width 40 height 20
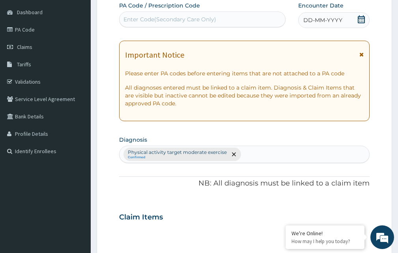
click at [334, 23] on span "DD-MM-YYYY" at bounding box center [322, 20] width 39 height 8
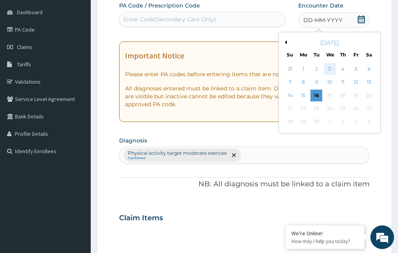
click at [330, 69] on div "3" at bounding box center [329, 69] width 12 height 12
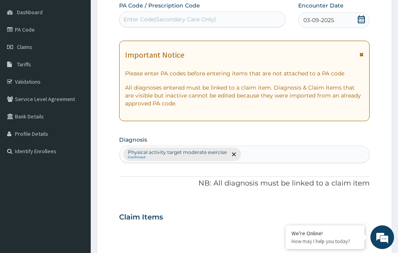
click at [169, 17] on div "Enter Code(Secondary Care Only)" at bounding box center [169, 19] width 93 height 8
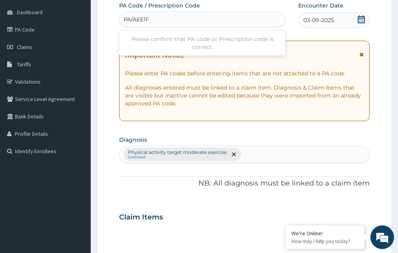
type input "PA/AEE1FA"
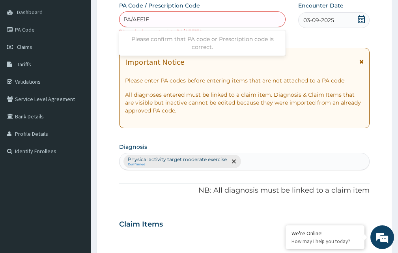
type input "PA/AEE1FA"
type input "PA/AEEIFA"
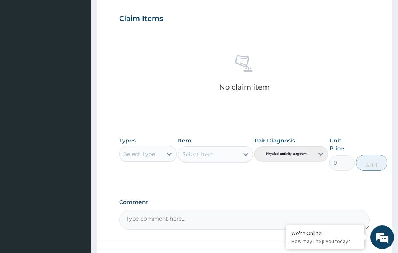
scroll to position [338, 0]
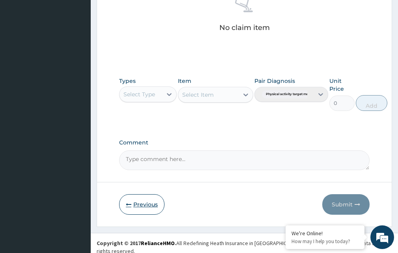
click at [138, 202] on button "Previous" at bounding box center [141, 204] width 45 height 20
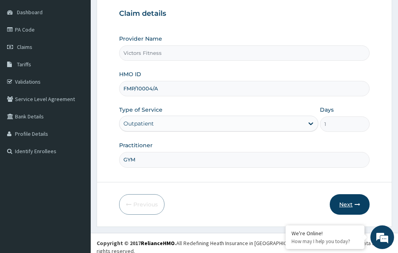
click at [346, 202] on button "Next" at bounding box center [349, 204] width 40 height 20
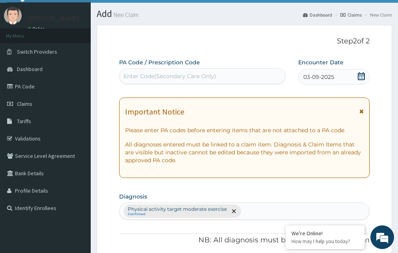
scroll to position [0, 0]
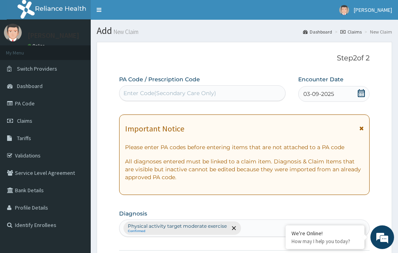
click at [162, 92] on div "Enter Code(Secondary Care Only)" at bounding box center [169, 93] width 93 height 8
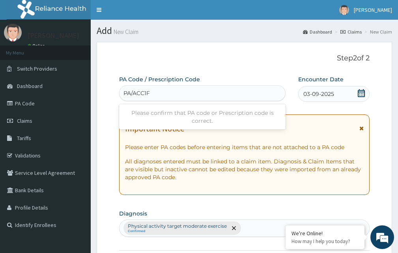
type input "PA/ACC1FA"
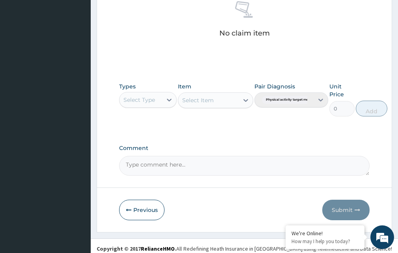
scroll to position [338, 0]
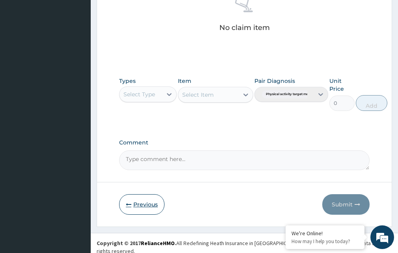
click at [151, 204] on button "Previous" at bounding box center [141, 204] width 45 height 20
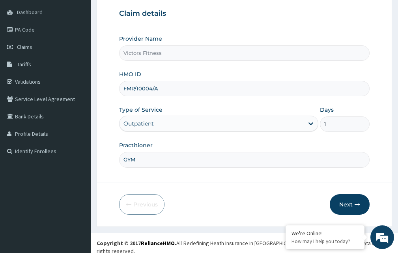
drag, startPoint x: 161, startPoint y: 87, endPoint x: 109, endPoint y: 90, distance: 51.7
click at [109, 90] on form "Step 1 of 2 Claim details Provider Name Victors Fitness HMO ID FMP/10004/A Type…" at bounding box center [244, 97] width 295 height 258
type input "WHG/10256/A"
click at [344, 201] on button "Next" at bounding box center [349, 204] width 40 height 20
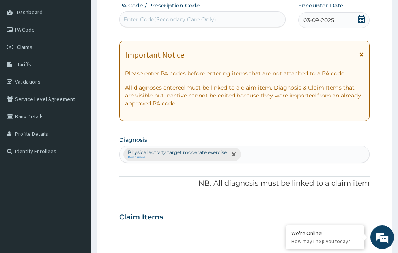
click at [217, 22] on div "Enter Code(Secondary Care Only)" at bounding box center [201, 19] width 165 height 13
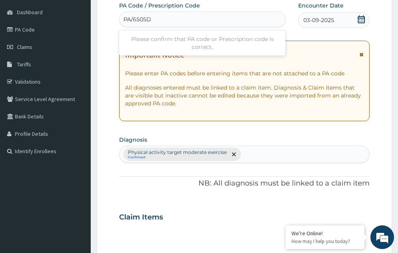
type input "PA/6505DB"
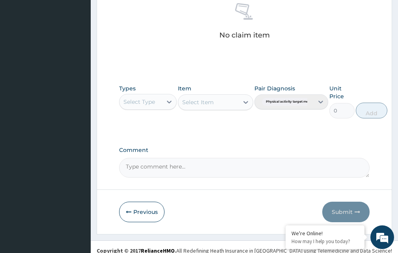
scroll to position [331, 0]
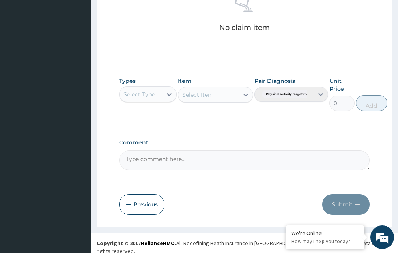
click at [169, 94] on icon at bounding box center [169, 94] width 8 height 8
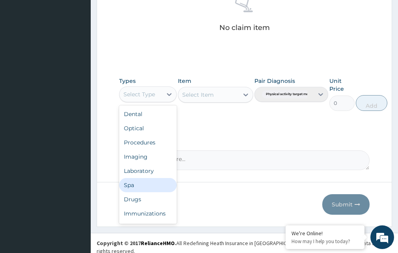
scroll to position [27, 0]
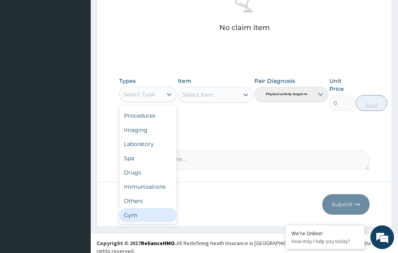
click at [151, 214] on div "Gym" at bounding box center [148, 215] width 58 height 14
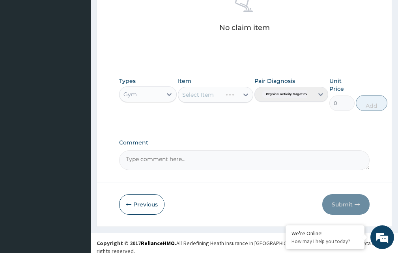
click at [243, 95] on div "Select Item" at bounding box center [215, 95] width 75 height 16
click at [245, 93] on div "Select Item" at bounding box center [215, 95] width 75 height 16
click at [245, 95] on icon at bounding box center [245, 94] width 5 height 3
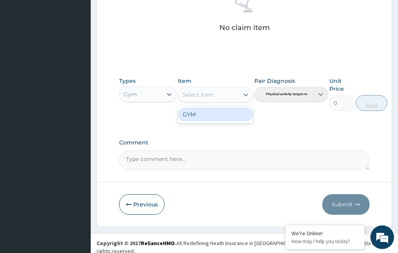
click at [223, 120] on div "GYM" at bounding box center [215, 114] width 75 height 14
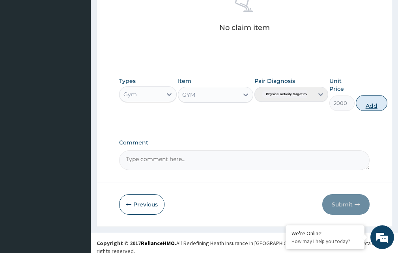
click at [367, 101] on button "Add" at bounding box center [371, 103] width 32 height 16
type input "0"
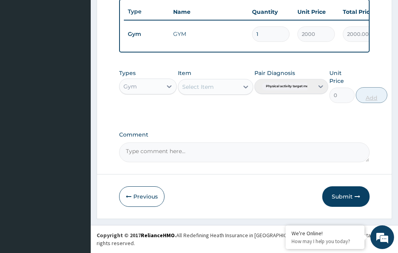
scroll to position [300, 0]
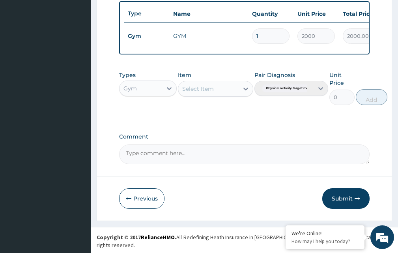
click at [344, 203] on button "Submit" at bounding box center [345, 198] width 47 height 20
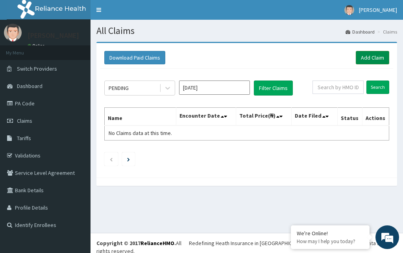
click at [366, 56] on link "Add Claim" at bounding box center [372, 57] width 33 height 13
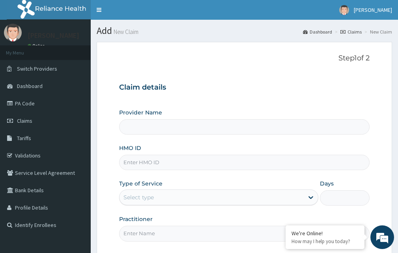
type input "Victors Fitness"
type input "1"
click at [125, 163] on input "HMO ID" at bounding box center [244, 161] width 250 height 15
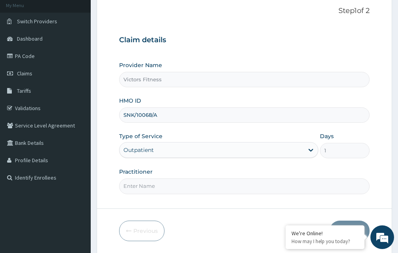
scroll to position [74, 0]
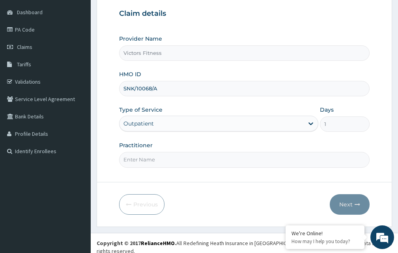
type input "SNK/10068/A"
click at [149, 157] on input "Practitioner" at bounding box center [244, 159] width 250 height 15
type input "GYM"
click at [355, 199] on button "Next" at bounding box center [349, 204] width 40 height 20
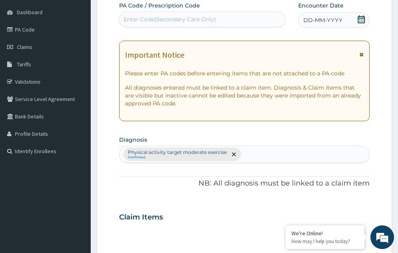
click at [337, 21] on span "DD-MM-YYYY" at bounding box center [322, 20] width 39 height 8
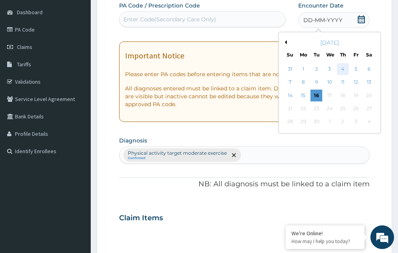
click at [344, 69] on div "4" at bounding box center [342, 69] width 12 height 12
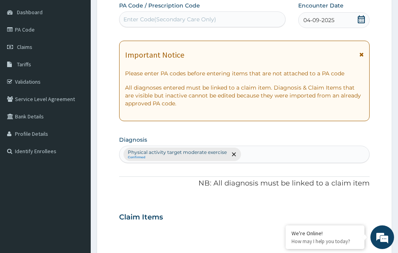
click at [216, 17] on div "Enter Code(Secondary Care Only)" at bounding box center [201, 19] width 165 height 13
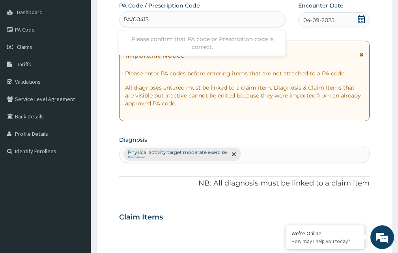
type input "PA/004157"
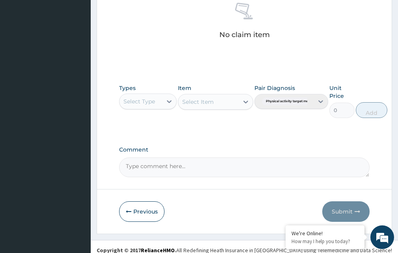
scroll to position [331, 0]
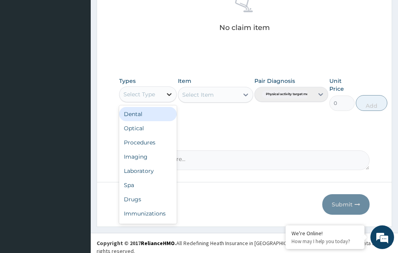
click at [167, 94] on icon at bounding box center [169, 94] width 5 height 3
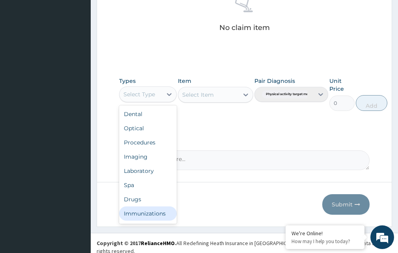
scroll to position [27, 0]
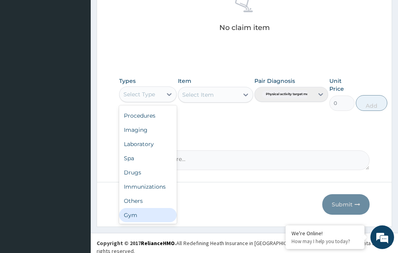
click at [161, 215] on div "Gym" at bounding box center [148, 215] width 58 height 14
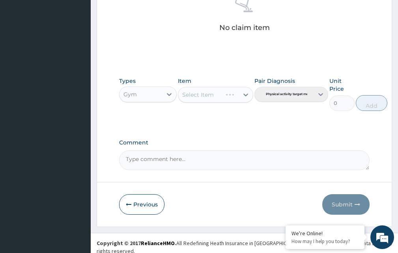
click at [215, 95] on div "Select Item" at bounding box center [215, 95] width 75 height 16
click at [232, 97] on div "Select Item" at bounding box center [208, 94] width 60 height 13
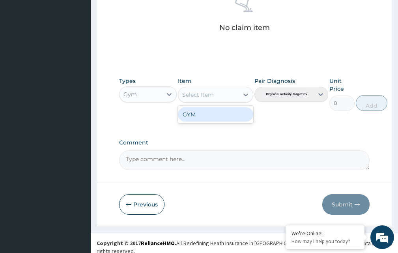
click at [233, 117] on div "GYM" at bounding box center [215, 114] width 75 height 14
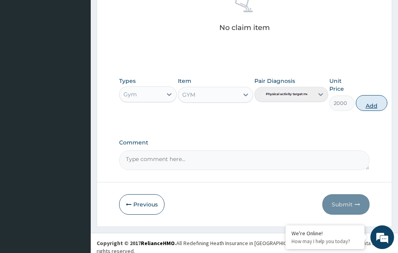
click at [370, 103] on button "Add" at bounding box center [371, 103] width 32 height 16
type input "0"
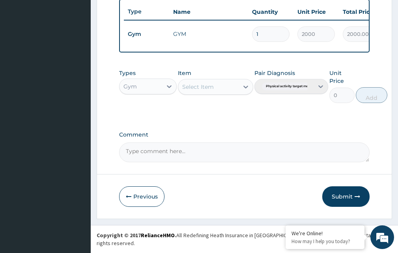
scroll to position [300, 0]
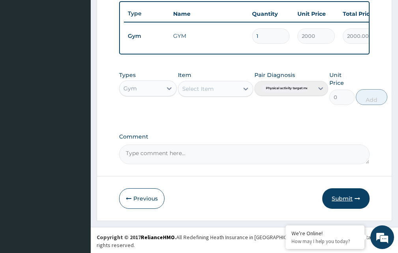
click at [342, 203] on button "Submit" at bounding box center [345, 198] width 47 height 20
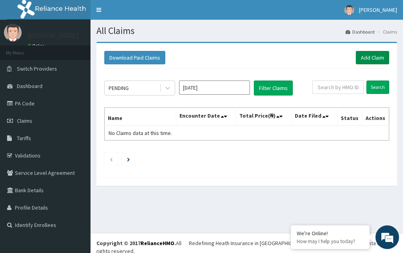
click at [375, 56] on link "Add Claim" at bounding box center [372, 57] width 33 height 13
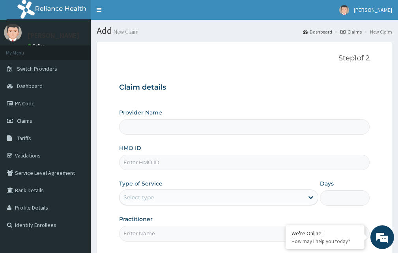
click at [142, 162] on input "HMO ID" at bounding box center [244, 161] width 250 height 15
type input "EIS/"
type input "Victors Fitness"
type input "1"
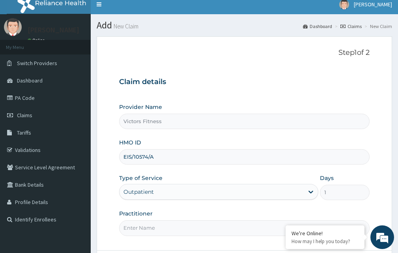
scroll to position [74, 0]
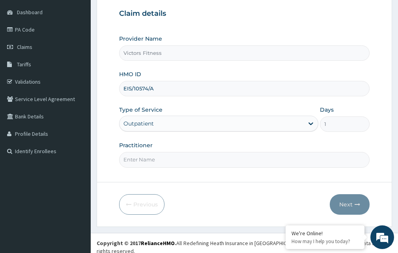
type input "EIS/10574/A"
click at [150, 163] on input "Practitioner" at bounding box center [244, 159] width 250 height 15
type input "GYM"
click at [353, 204] on button "Next" at bounding box center [349, 204] width 40 height 20
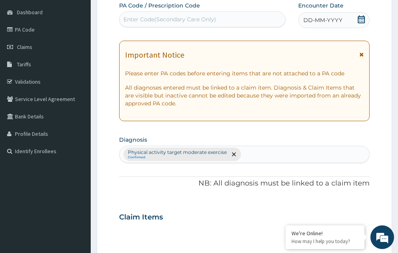
click at [333, 19] on span "DD-MM-YYYY" at bounding box center [322, 20] width 39 height 8
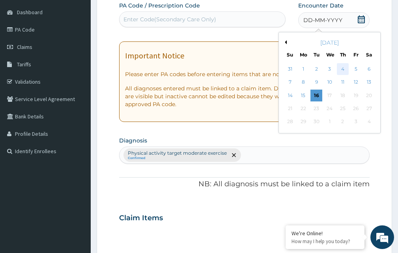
click at [342, 68] on div "4" at bounding box center [342, 69] width 12 height 12
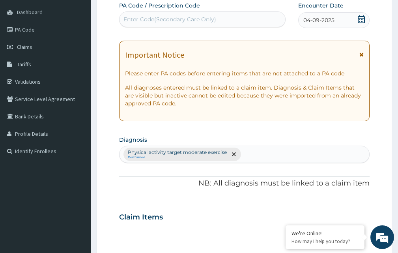
click at [191, 19] on div "Enter Code(Secondary Care Only)" at bounding box center [169, 19] width 93 height 8
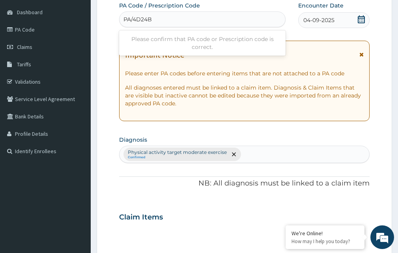
type input "PA/4D24BF"
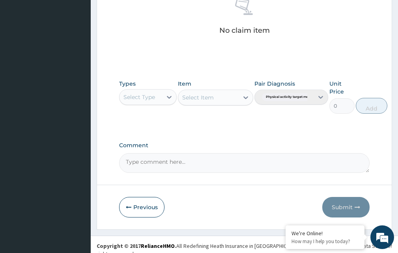
scroll to position [331, 0]
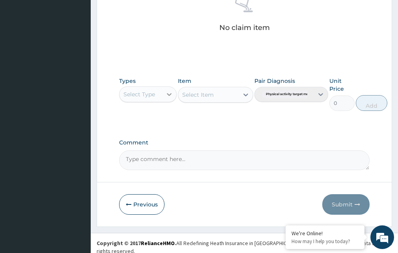
click at [175, 96] on div at bounding box center [169, 94] width 14 height 14
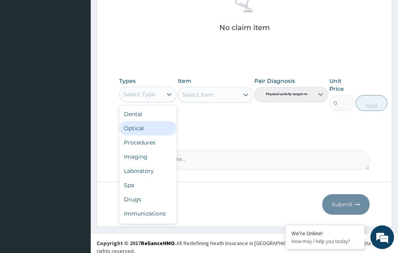
scroll to position [27, 0]
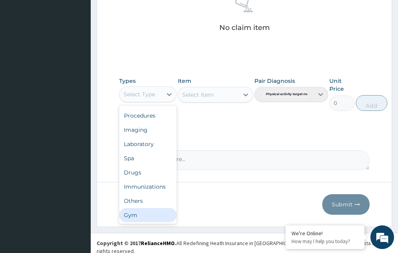
click at [138, 214] on div "Gym" at bounding box center [148, 215] width 58 height 14
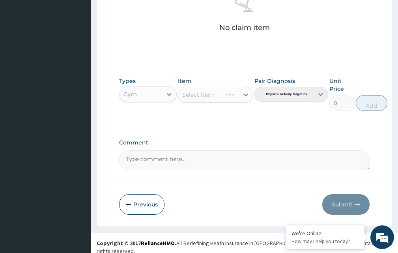
click at [244, 95] on div "Select Item" at bounding box center [215, 95] width 75 height 16
click at [242, 94] on div "Select Item" at bounding box center [215, 95] width 75 height 16
click at [245, 91] on icon at bounding box center [246, 95] width 8 height 8
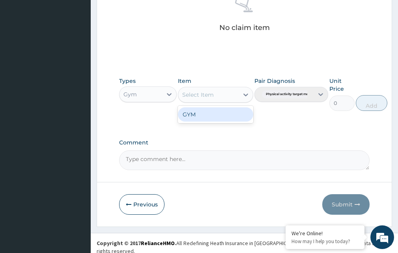
click at [231, 113] on div "GYM" at bounding box center [215, 114] width 75 height 14
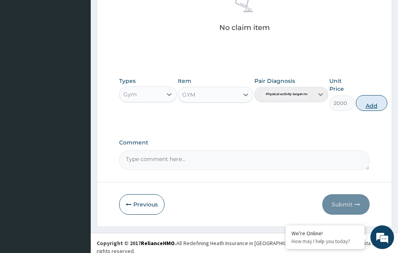
click at [377, 103] on button "Add" at bounding box center [371, 103] width 32 height 16
type input "0"
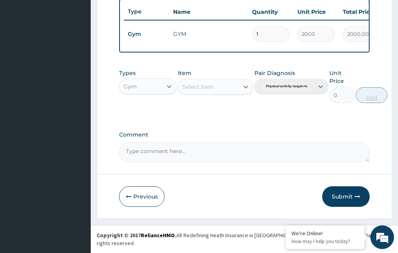
scroll to position [300, 0]
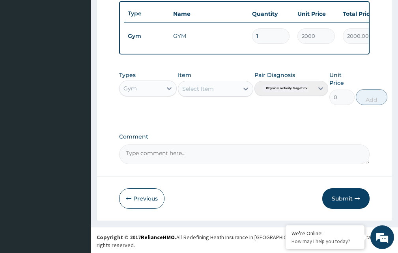
click at [344, 201] on button "Submit" at bounding box center [345, 198] width 47 height 20
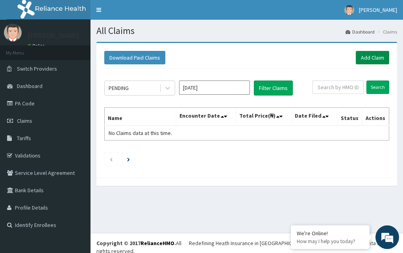
click at [374, 56] on link "Add Claim" at bounding box center [372, 57] width 33 height 13
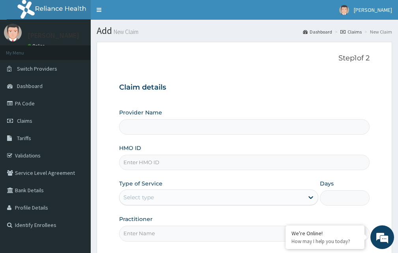
type input "Victors Fitness"
type input "1"
click at [130, 164] on input "HMO ID" at bounding box center [244, 161] width 250 height 15
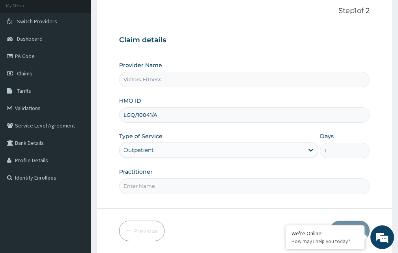
scroll to position [74, 0]
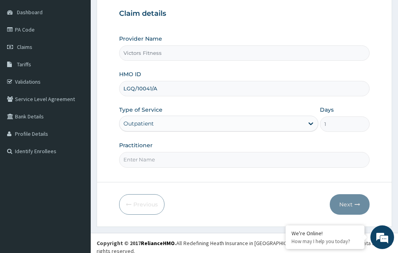
type input "LGQ/10041/A"
click at [186, 158] on input "Practitioner" at bounding box center [244, 159] width 250 height 15
type input "GYN"
click at [348, 202] on button "Next" at bounding box center [349, 204] width 40 height 20
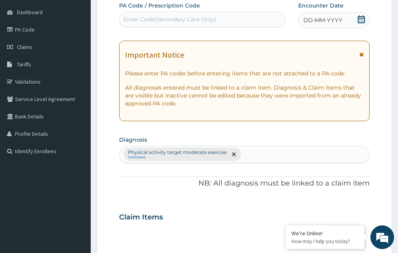
click at [331, 14] on div "DD-MM-YYYY" at bounding box center [333, 20] width 71 height 16
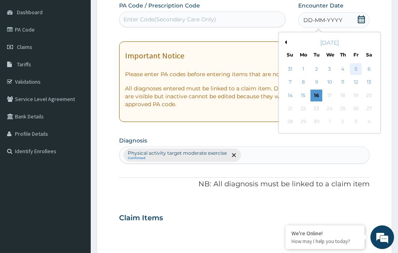
click at [354, 68] on div "5" at bounding box center [355, 69] width 12 height 12
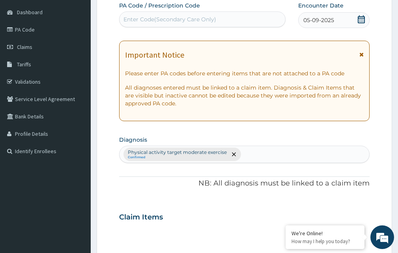
click at [210, 20] on div "Enter Code(Secondary Care Only)" at bounding box center [169, 19] width 93 height 8
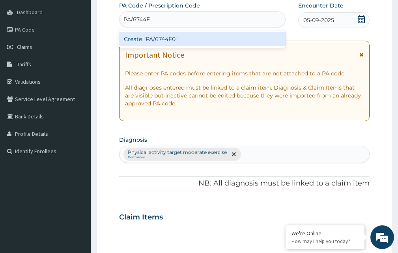
type input "PA/6744F0"
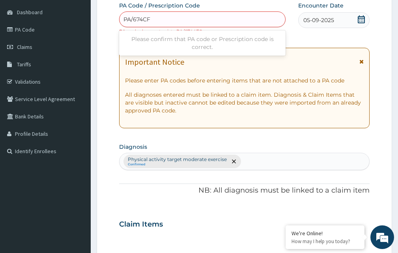
type input "PA/674CF0"
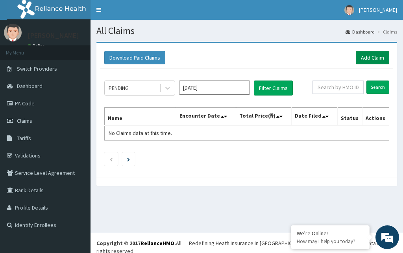
click at [368, 56] on link "Add Claim" at bounding box center [372, 57] width 33 height 13
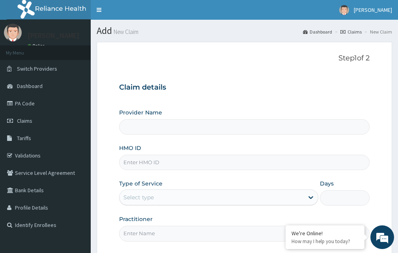
click at [194, 162] on input "HMO ID" at bounding box center [244, 161] width 250 height 15
type input "Victors Fitness"
type input "S"
type input "1"
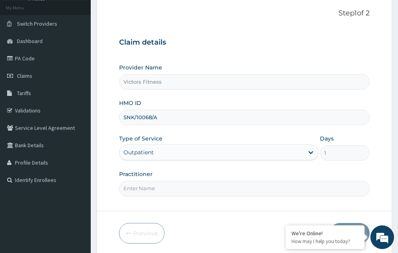
scroll to position [74, 0]
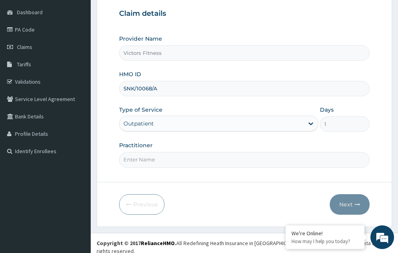
type input "SNK/10068/A"
click at [188, 162] on input "Practitioner" at bounding box center [244, 159] width 250 height 15
type input "GYM"
click at [351, 201] on button "Next" at bounding box center [349, 204] width 40 height 20
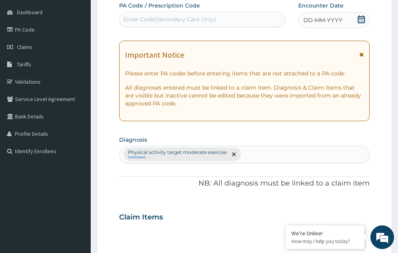
click at [317, 19] on span "DD-MM-YYYY" at bounding box center [322, 20] width 39 height 8
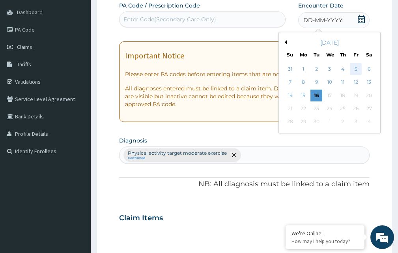
click at [356, 68] on div "5" at bounding box center [355, 69] width 12 height 12
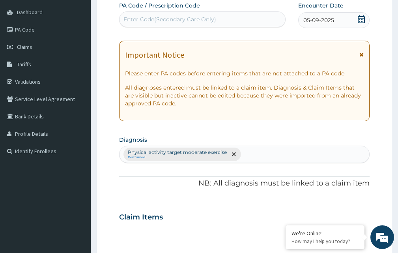
click at [211, 19] on div "Enter Code(Secondary Care Only)" at bounding box center [169, 19] width 93 height 8
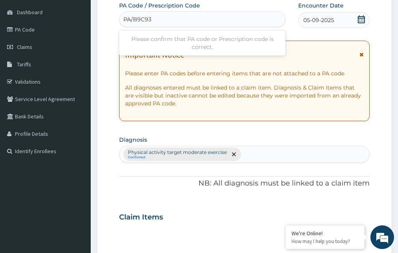
type input "PA/B9C936"
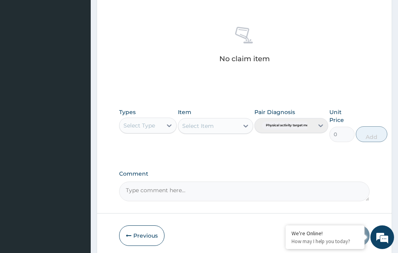
scroll to position [331, 0]
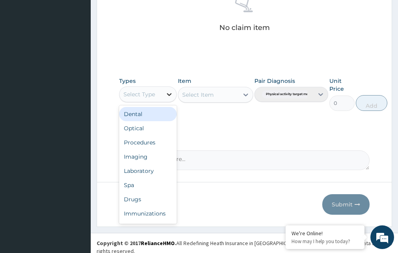
click at [165, 92] on icon at bounding box center [169, 94] width 8 height 8
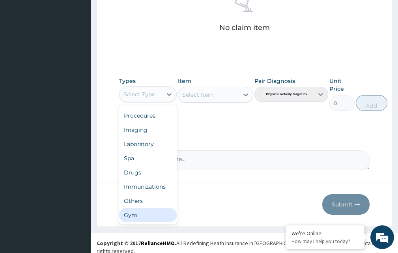
click at [156, 214] on div "Gym" at bounding box center [148, 215] width 58 height 14
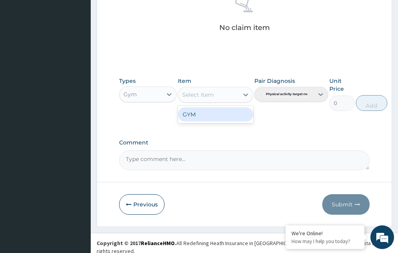
click at [243, 94] on icon at bounding box center [245, 94] width 5 height 3
click at [238, 109] on div "GYM" at bounding box center [215, 114] width 75 height 14
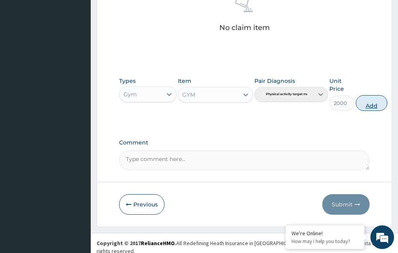
click at [369, 105] on button "Add" at bounding box center [371, 103] width 32 height 16
type input "0"
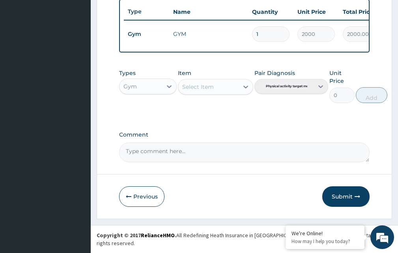
scroll to position [300, 0]
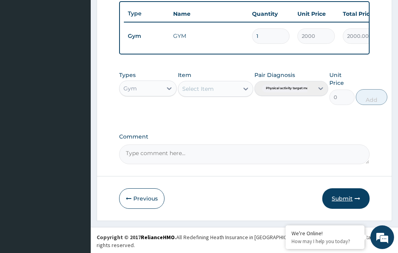
click at [343, 202] on button "Submit" at bounding box center [345, 198] width 47 height 20
